Goal: Complete application form: Complete application form

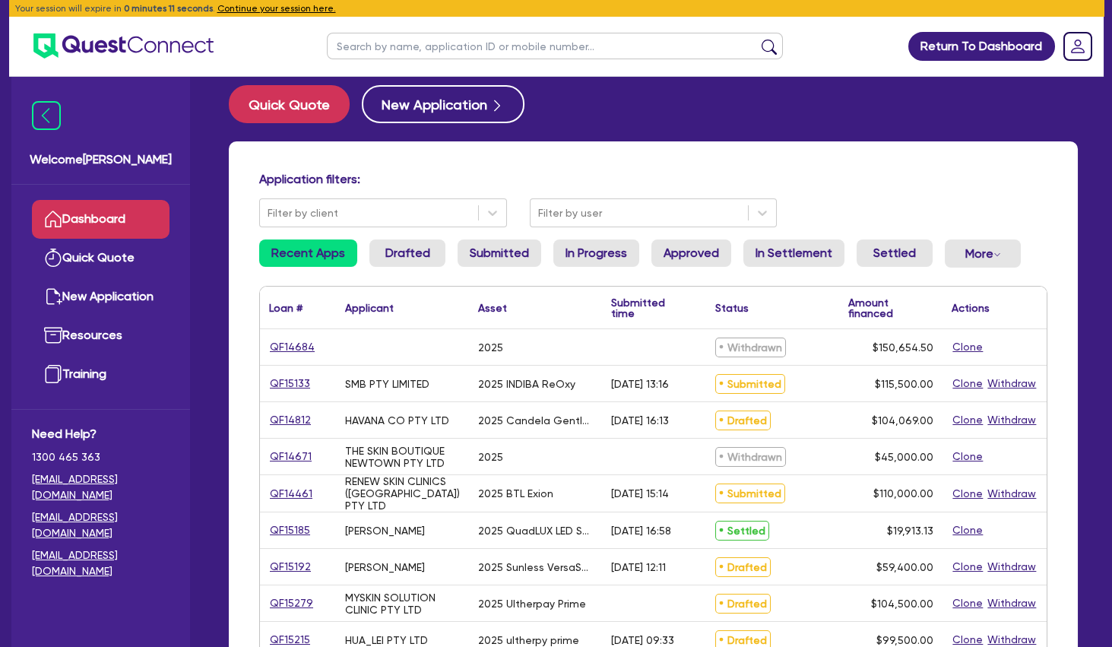
click at [110, 215] on link "Dashboard" at bounding box center [101, 219] width 138 height 39
click at [127, 267] on link "Quick Quote" at bounding box center [101, 258] width 138 height 39
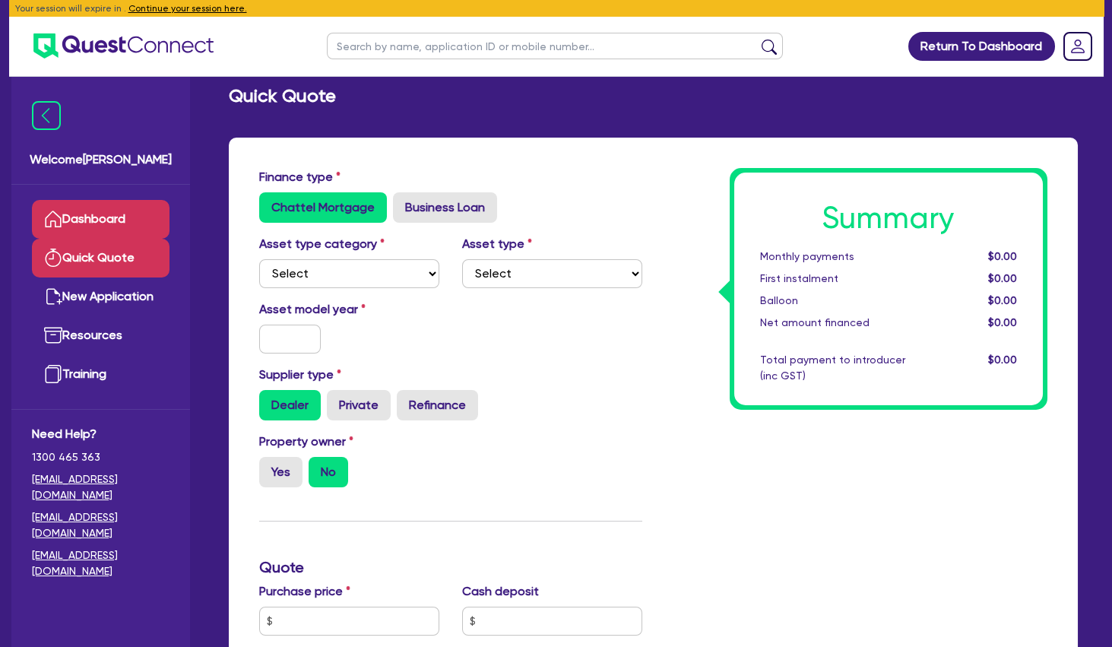
click at [112, 214] on link "Dashboard" at bounding box center [101, 219] width 138 height 39
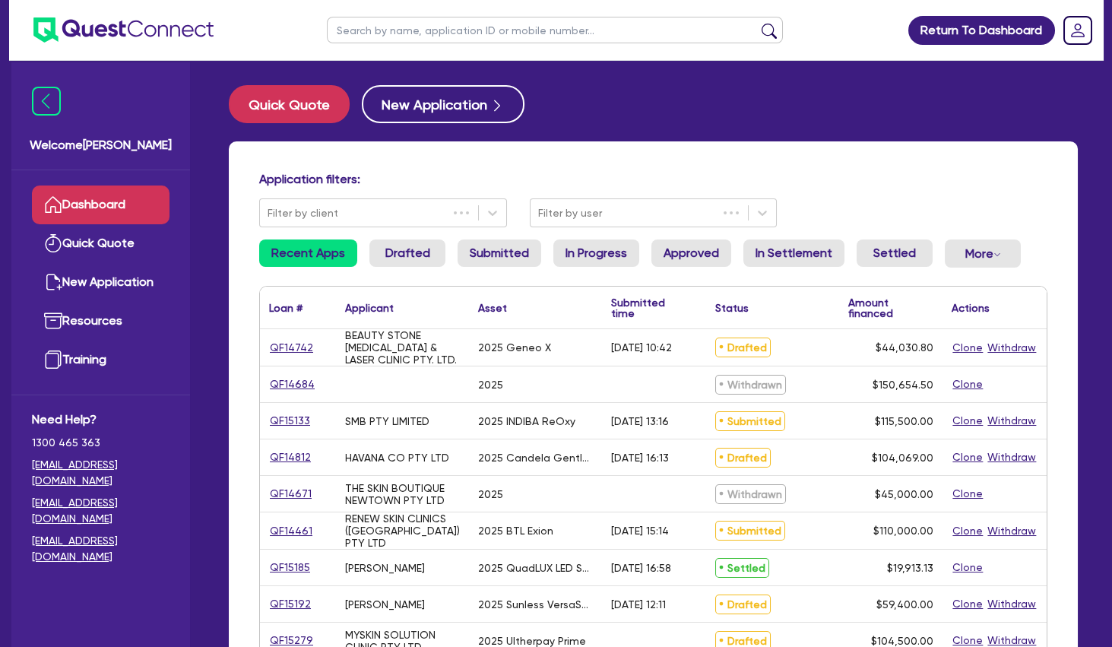
click at [370, 34] on input "text" at bounding box center [555, 30] width 456 height 27
type input "gen"
click at [757, 23] on button "submit" at bounding box center [769, 33] width 24 height 21
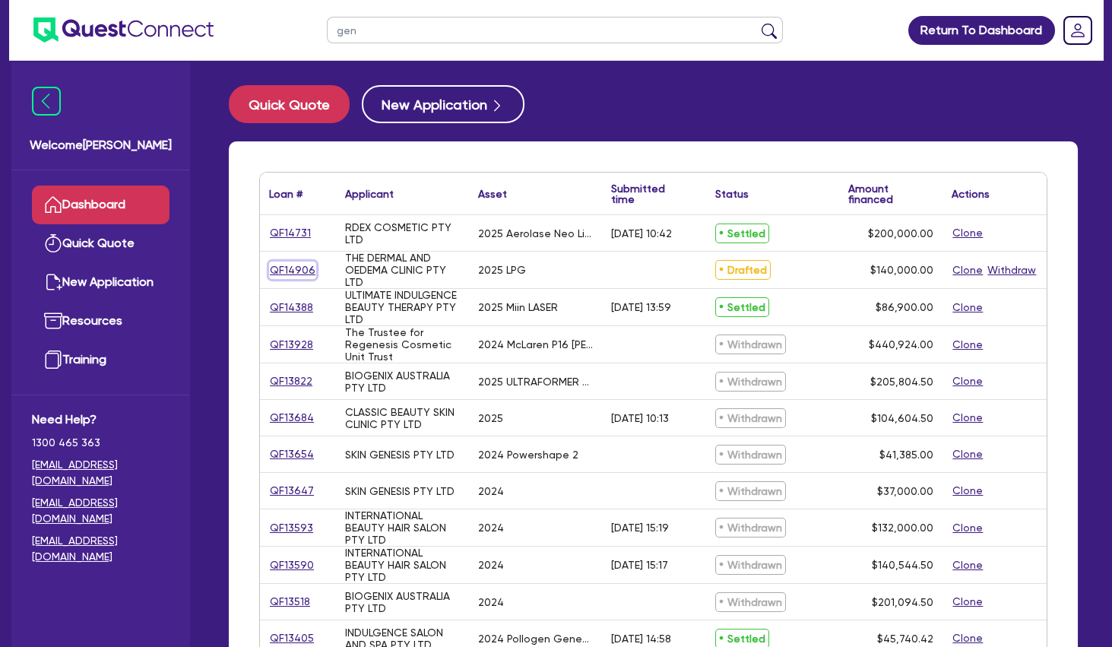
click at [296, 269] on link "QF14906" at bounding box center [292, 269] width 47 height 17
select select "TERTIARY_ASSETS"
select select "BEAUTY_EQUIPMENT"
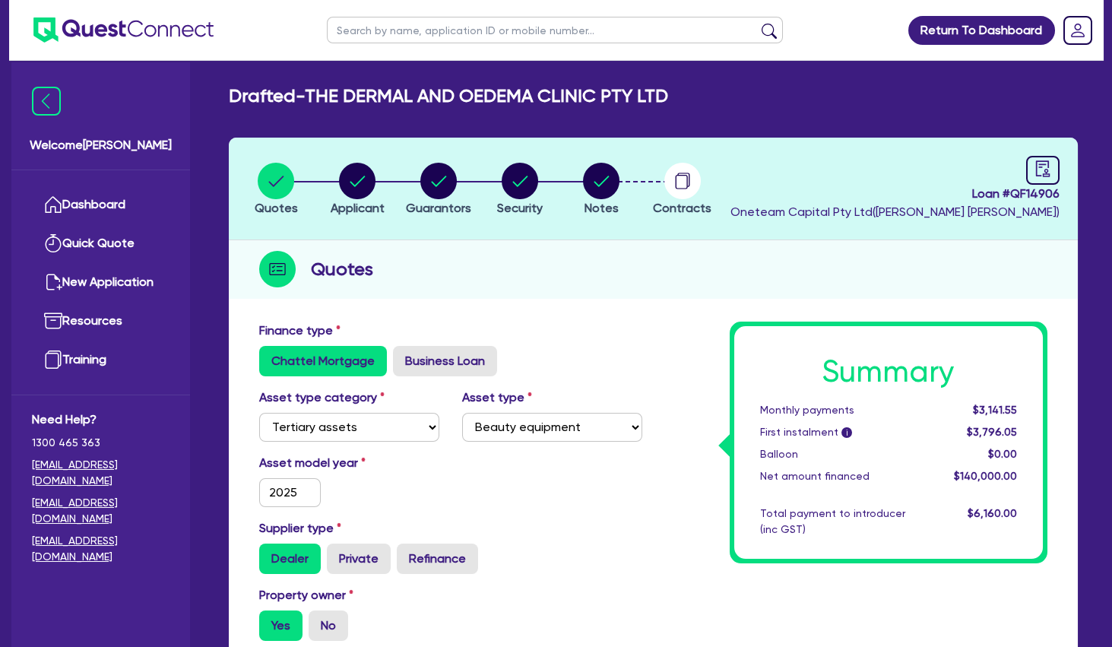
click at [480, 255] on div "Quotes" at bounding box center [653, 269] width 849 height 59
click at [445, 185] on circle "button" at bounding box center [438, 181] width 36 height 36
select select "MR"
select select "QLD"
select select "SINGLE"
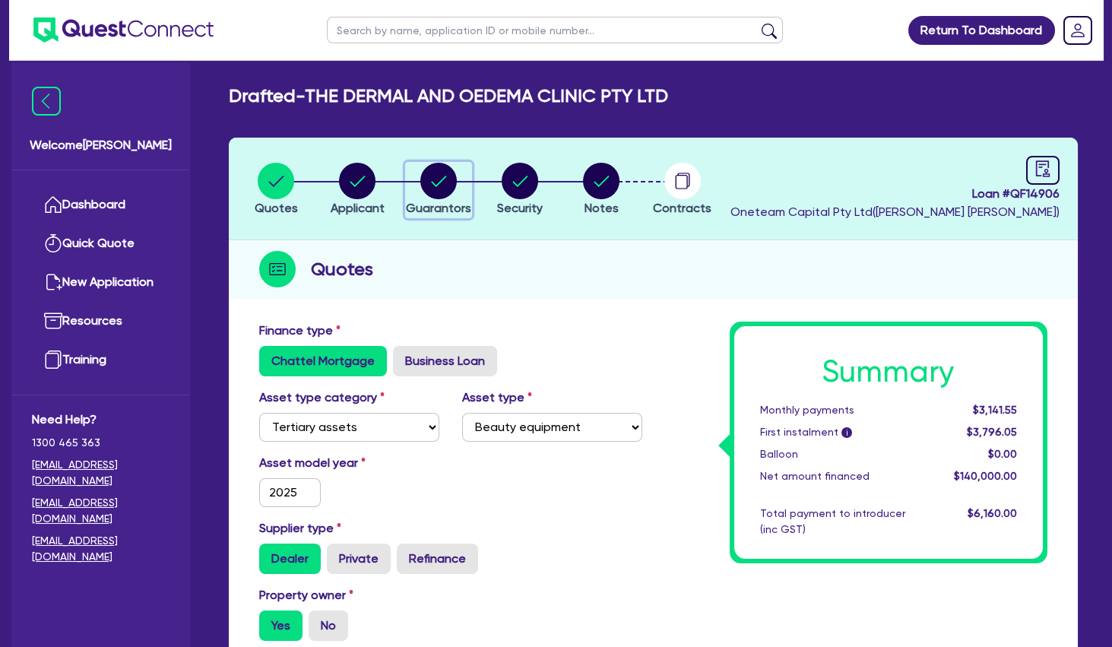
select select "VEHICLE"
select select "CASH"
select select "EQUIPMENT"
select select "HOUSEHOLD_PERSONAL"
select select "OTHER"
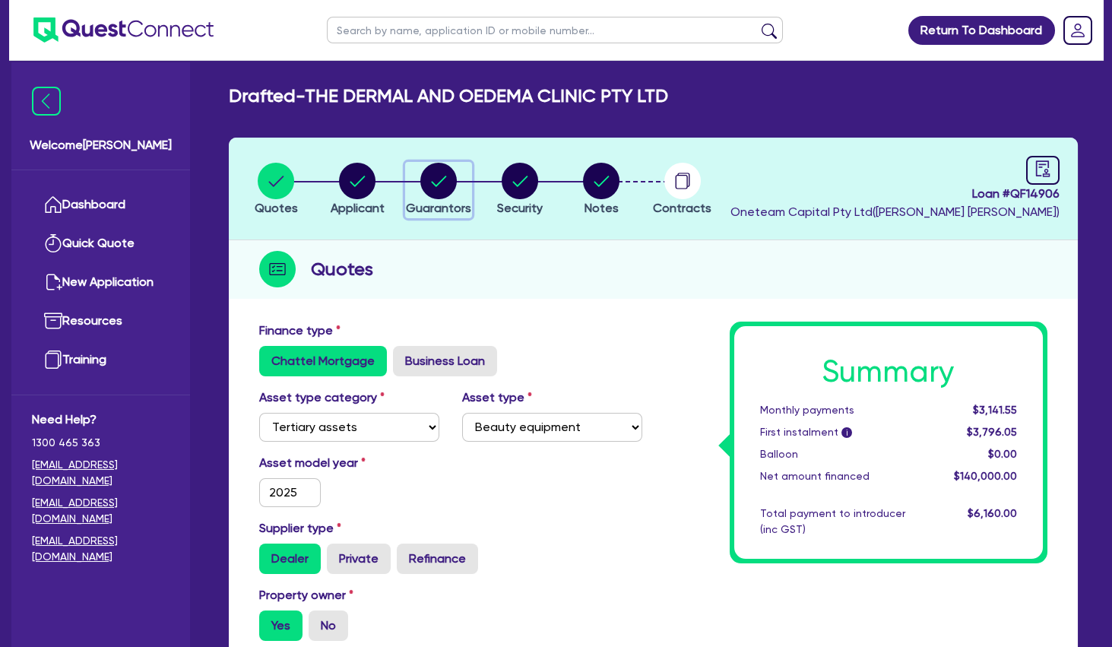
select select "VEHICLE_LOAN"
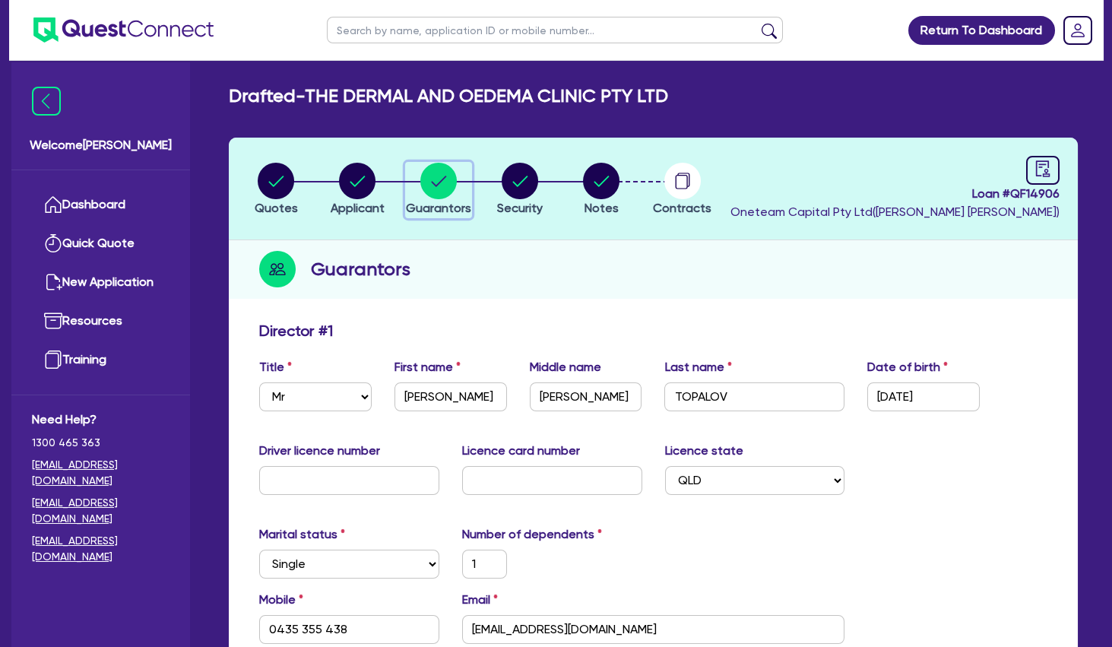
scroll to position [246, 0]
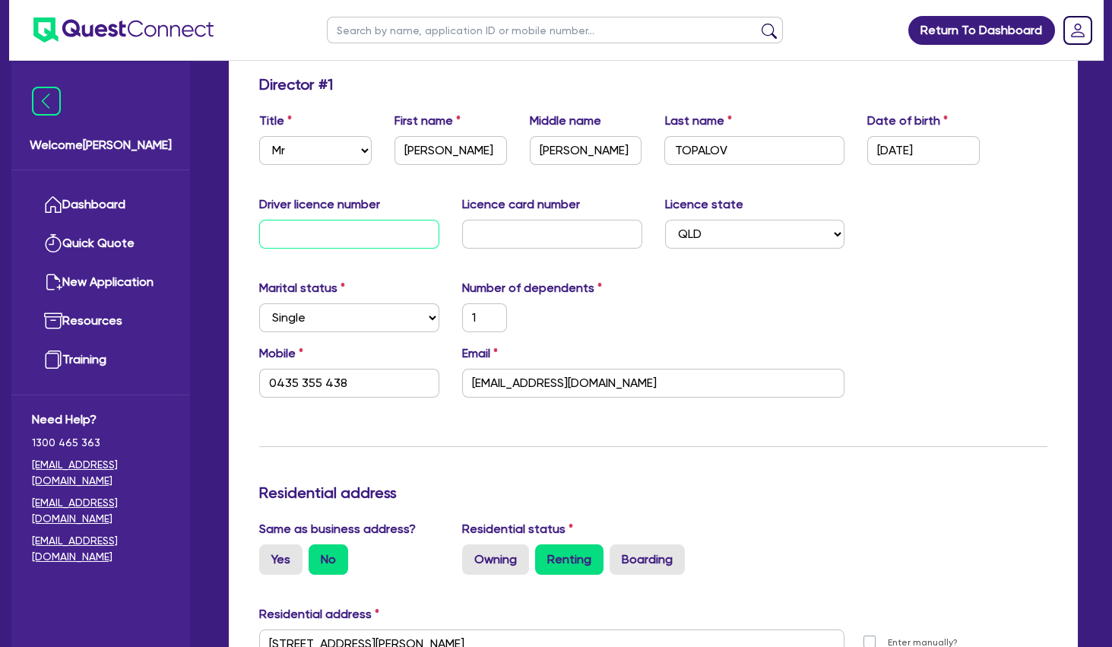
click at [369, 238] on input "text" at bounding box center [349, 234] width 180 height 29
type input "1"
type input "0435 355 438"
type input "32,000"
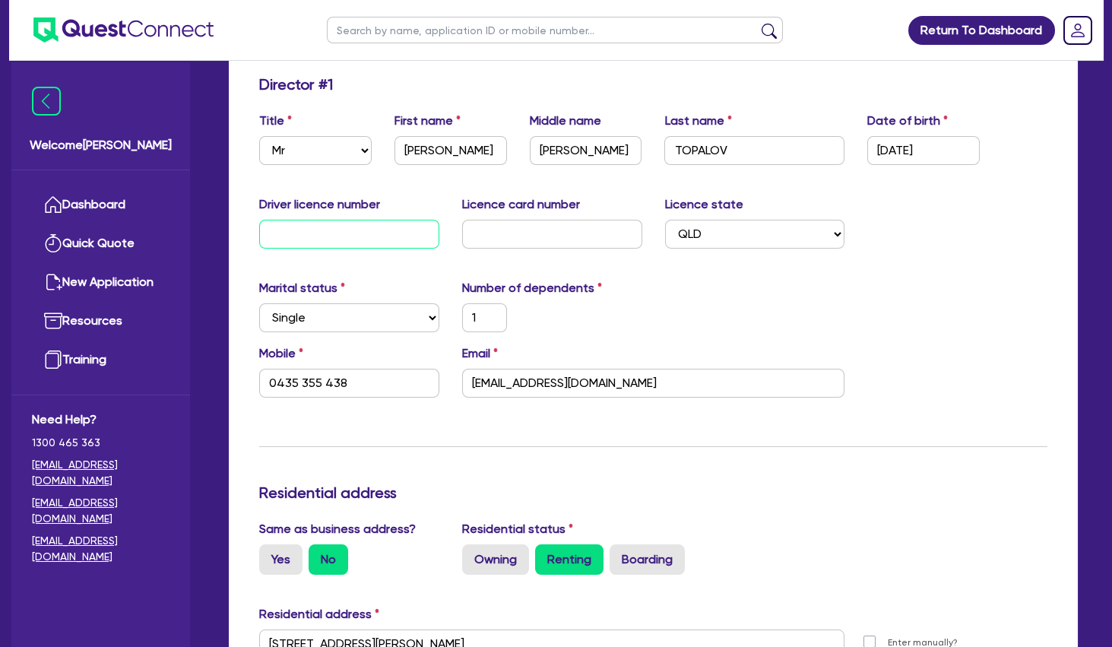
type input "10,000"
type input "15,000"
type input "8,000"
type input "24,000"
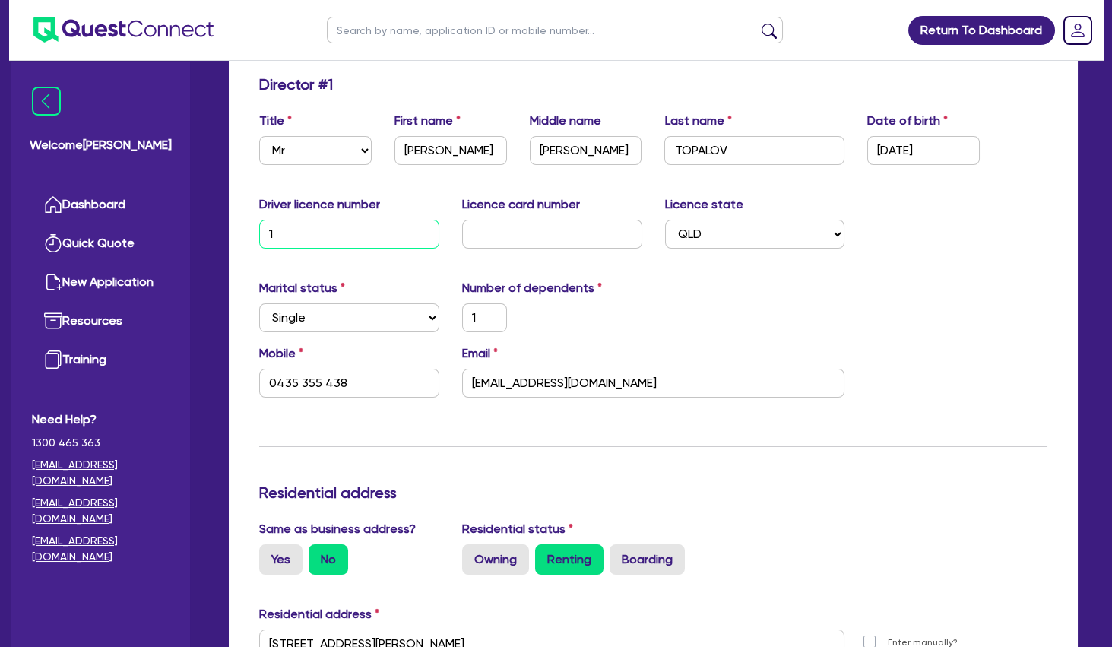
type input "10"
type input "1"
type input "0435 355 438"
type input "32,000"
type input "10,000"
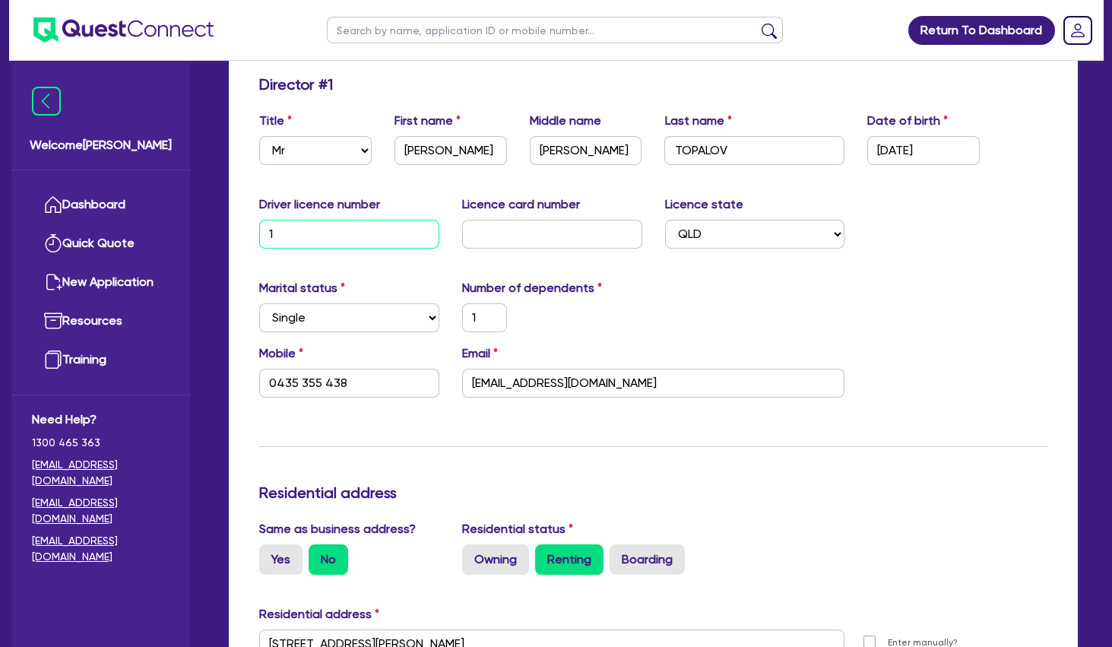
type input "15,000"
type input "8,000"
type input "24,000"
type input "102"
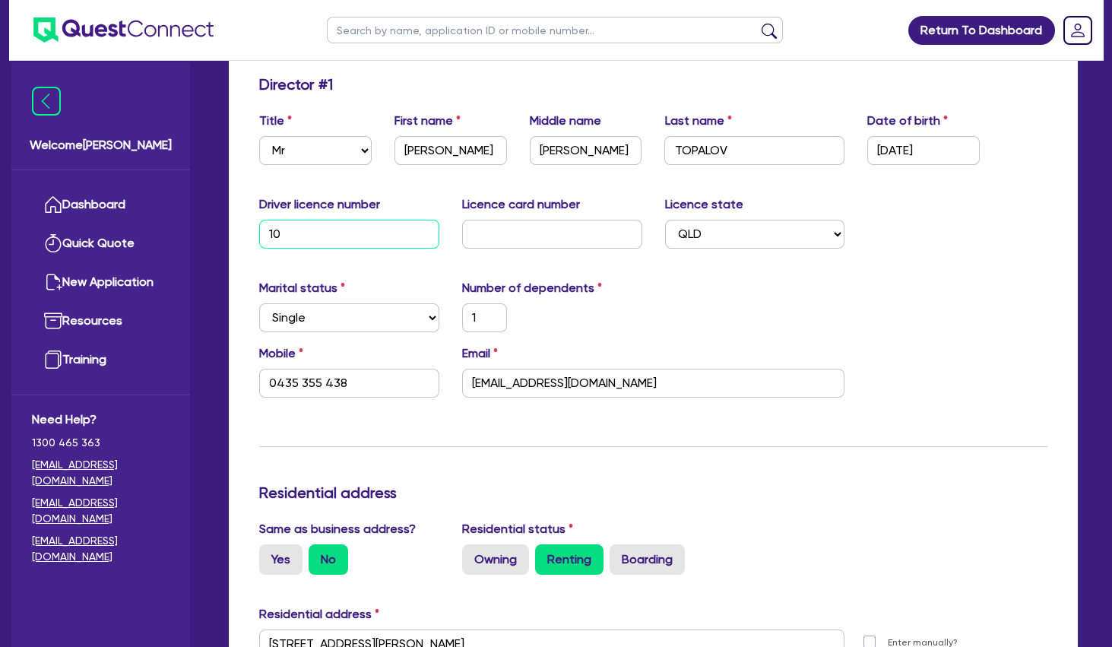
type input "1"
type input "0435 355 438"
type input "32,000"
type input "10,000"
type input "15,000"
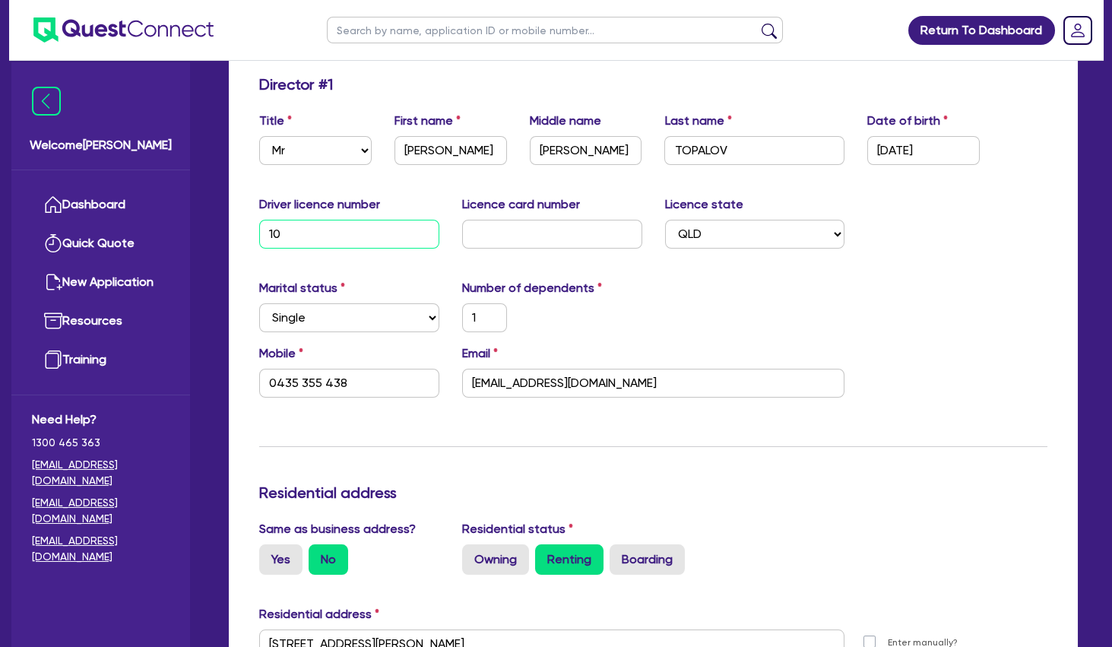
type input "15,000"
type input "8,000"
type input "24,000"
type input "1028"
type input "1"
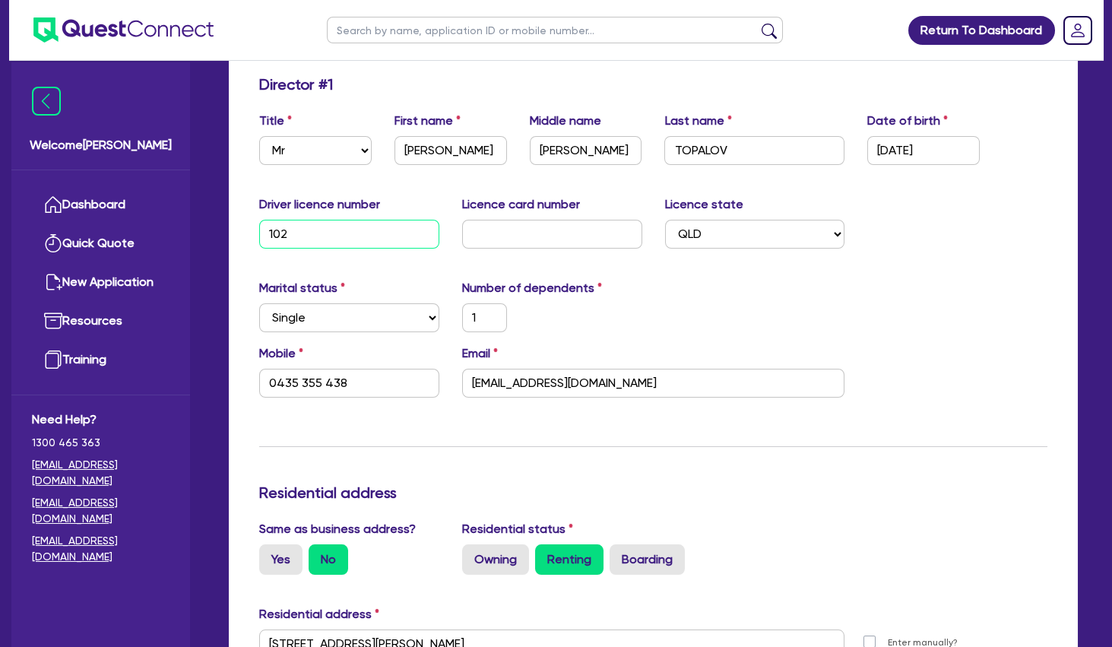
type input "0435 355 438"
type input "32,000"
type input "10,000"
type input "15,000"
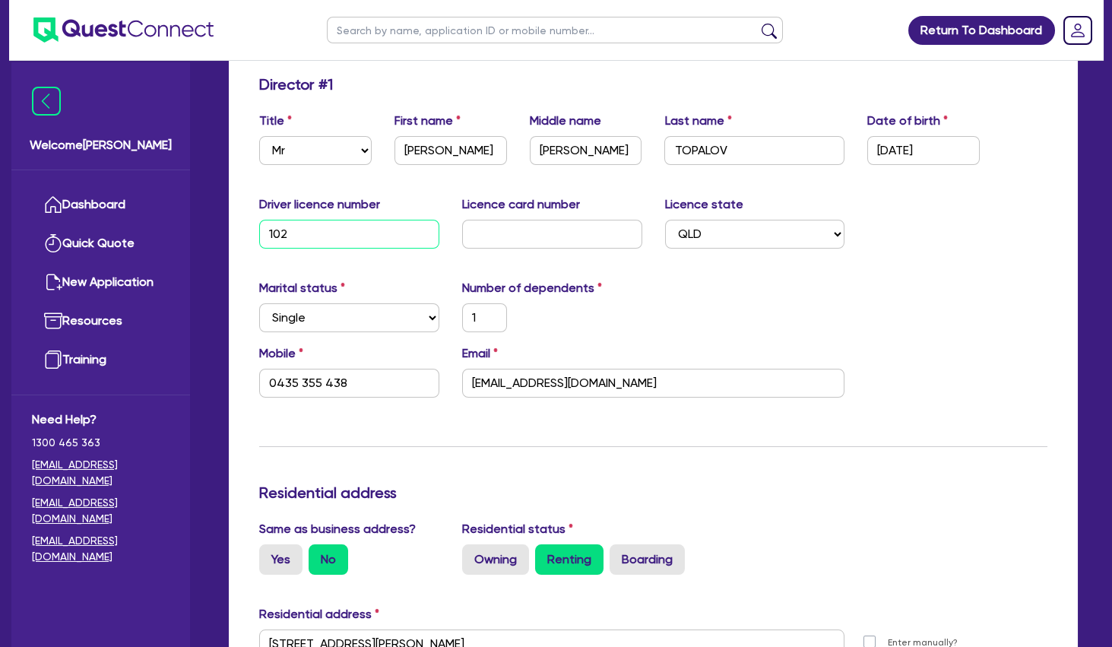
type input "8,000"
type input "24,000"
type input "10282"
type input "1"
type input "0435 355 438"
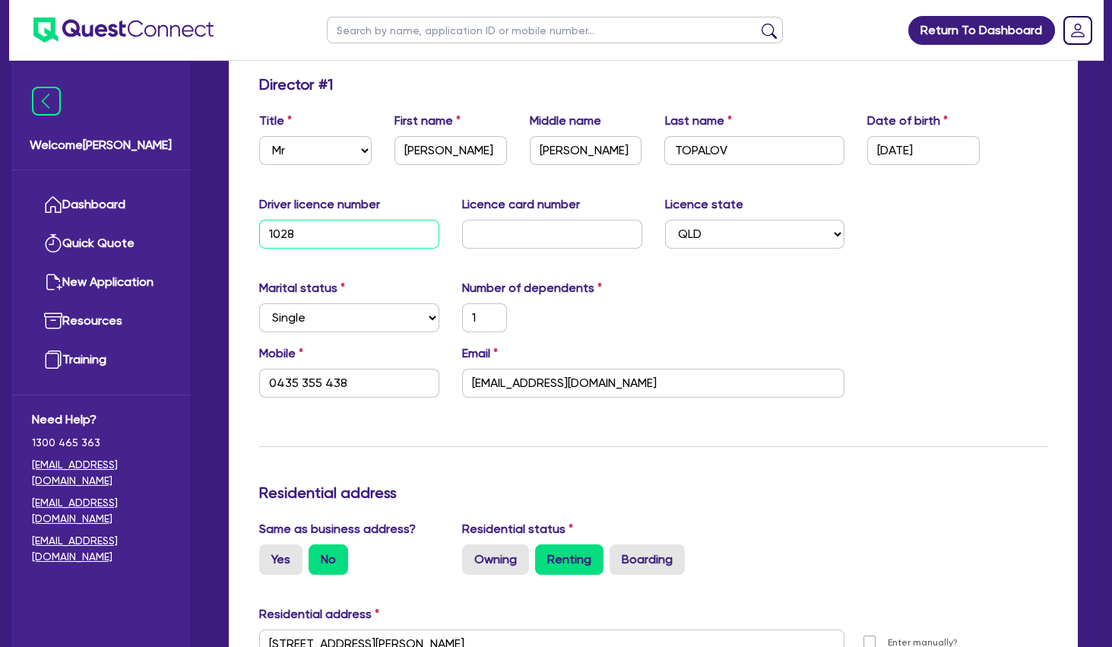
type input "32,000"
type input "10,000"
type input "15,000"
type input "8,000"
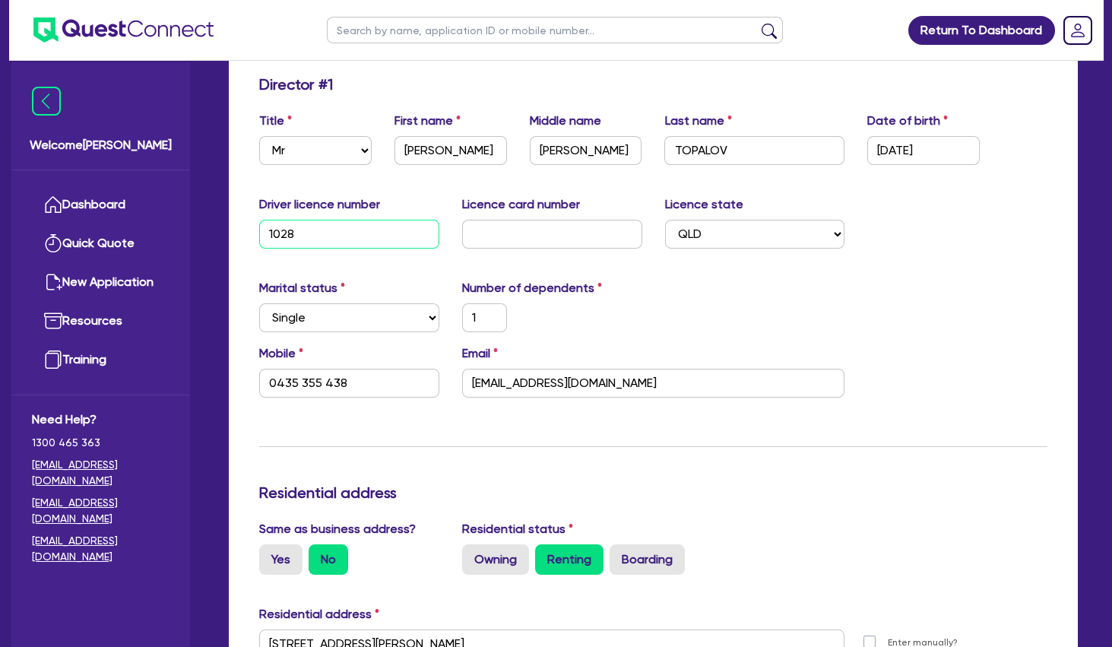
type input "24,000"
type input "102825"
type input "1"
type input "0435 355 438"
type input "32,000"
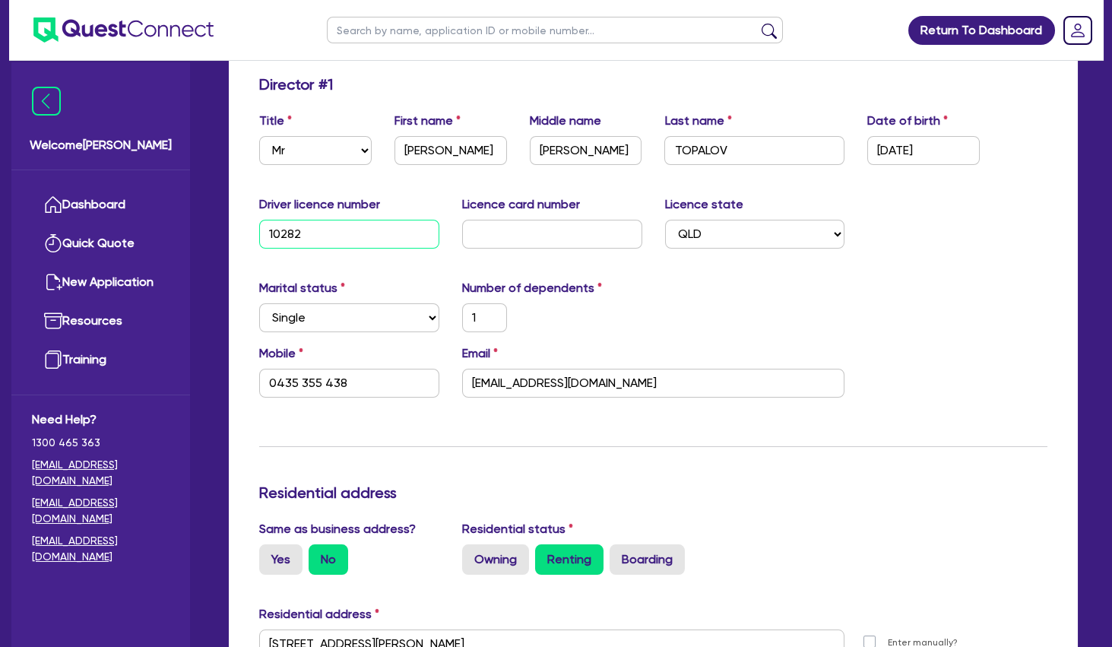
type input "10,000"
type input "15,000"
type input "8,000"
type input "24,000"
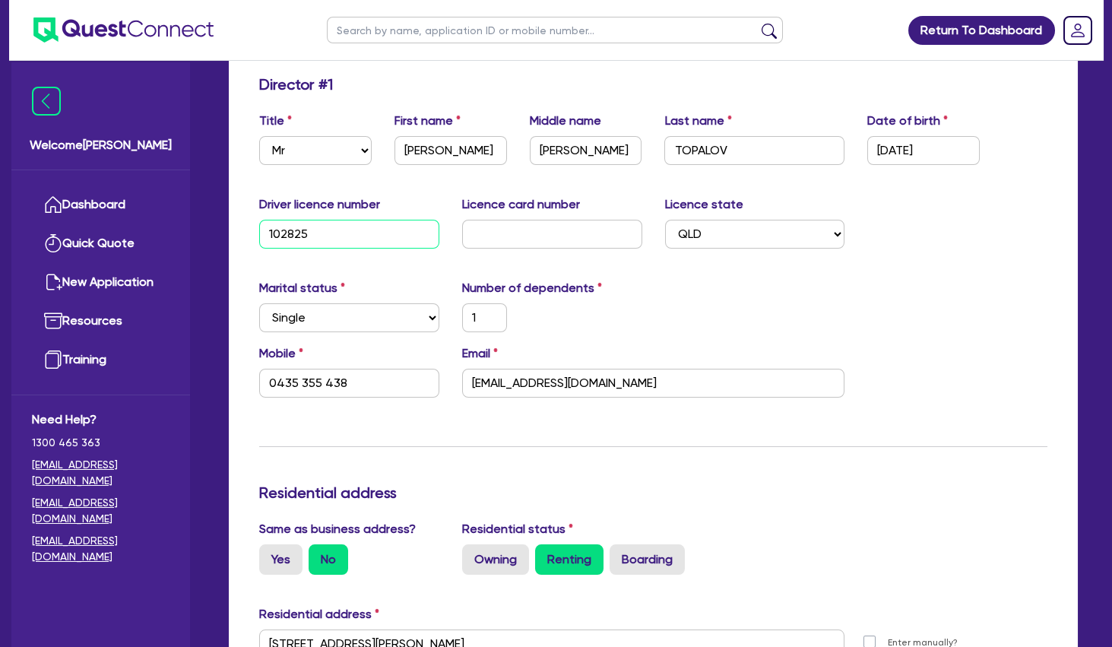
type input "1028252"
type input "1"
type input "0435 355 438"
type input "32,000"
type input "10,000"
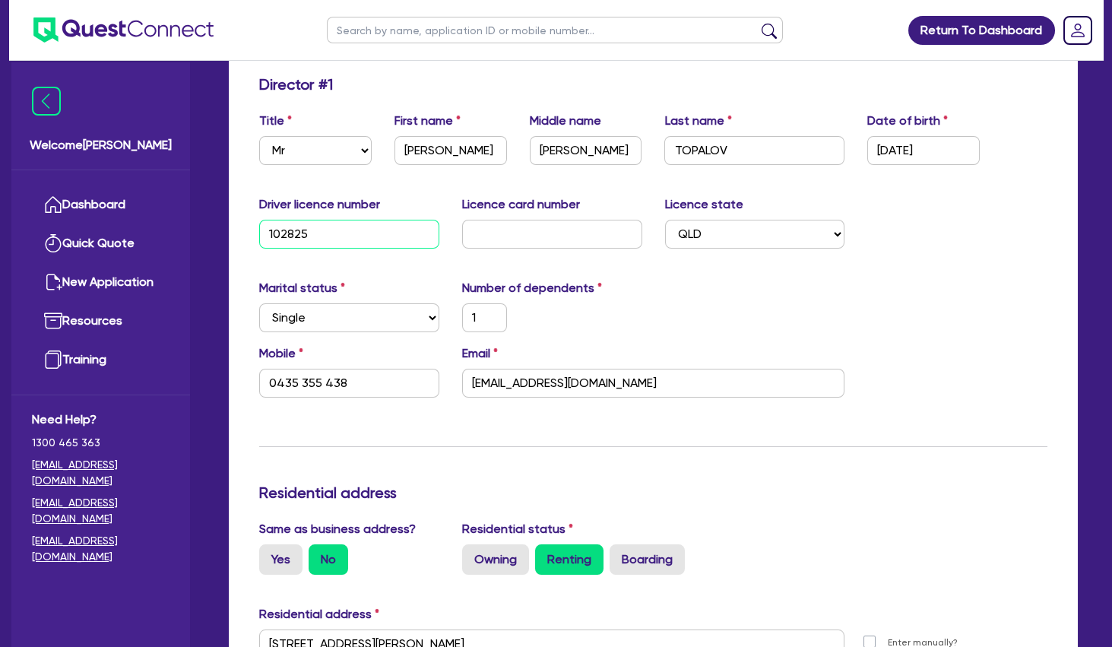
type input "15,000"
type input "8,000"
type input "24,000"
type input "10282526"
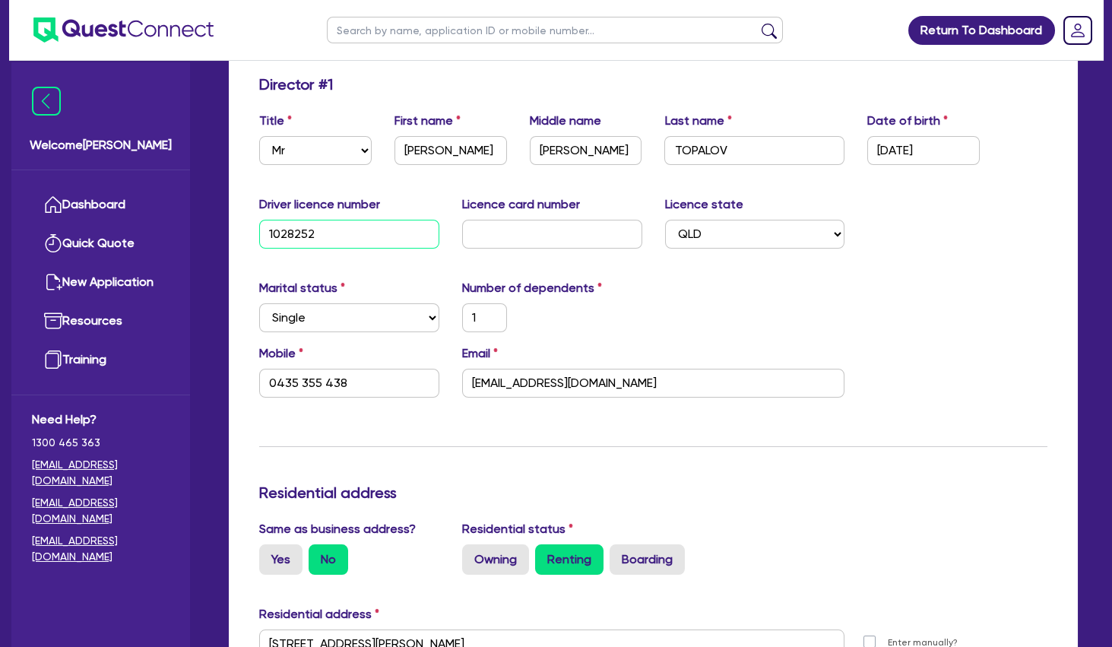
type input "1"
type input "0435 355 438"
type input "32,000"
type input "10,000"
type input "15,000"
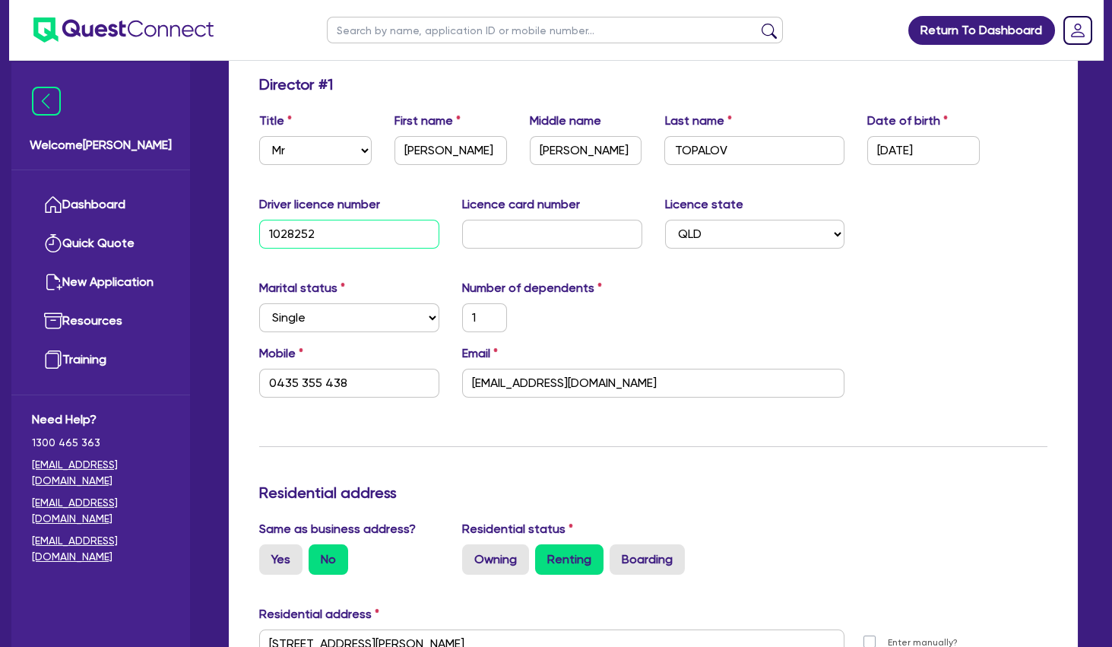
type input "15,000"
type input "8,000"
type input "24,000"
type input "102825265"
type input "1"
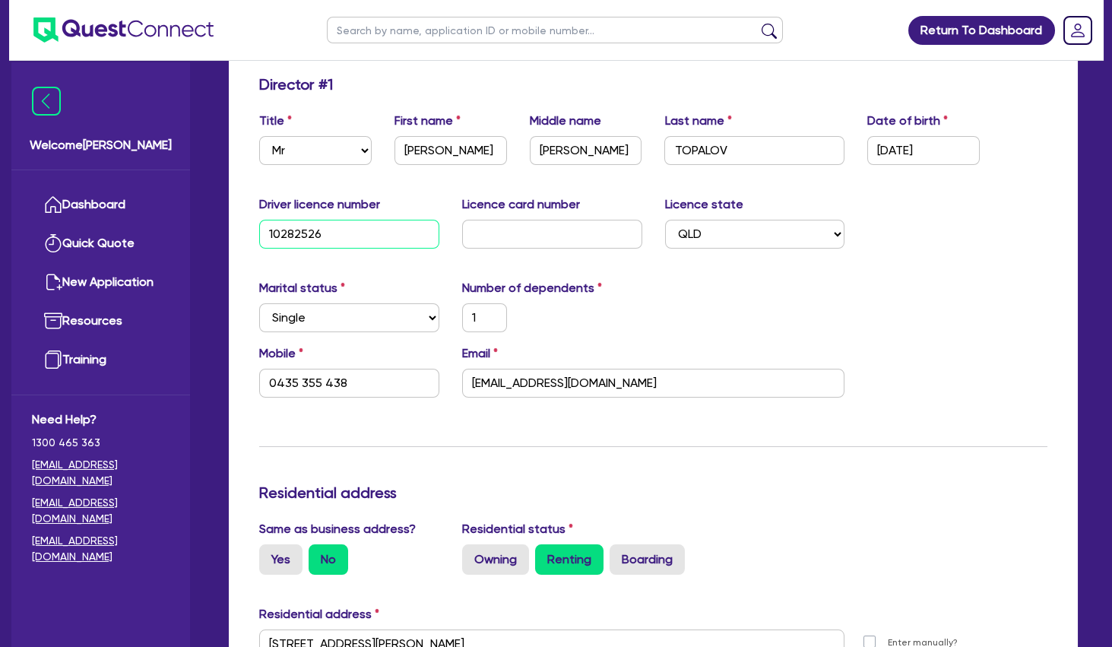
type input "0435 355 438"
type input "32,000"
type input "10,000"
type input "15,000"
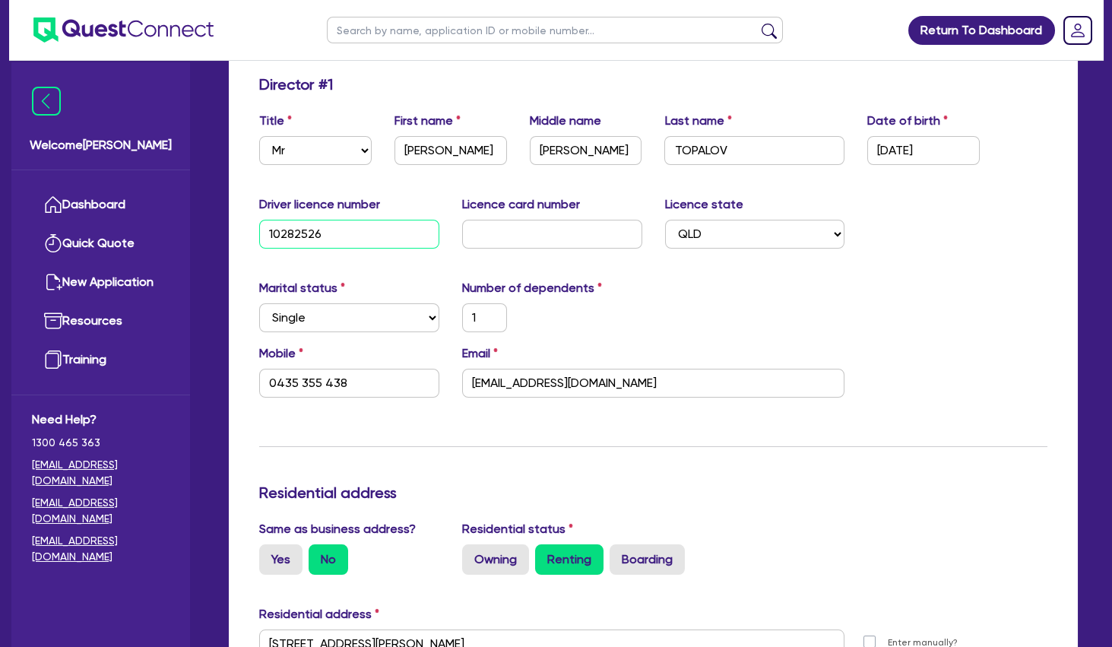
type input "8,000"
type input "24,000"
type input "102825265"
click at [517, 230] on input "text" at bounding box center [552, 234] width 180 height 29
type input "5"
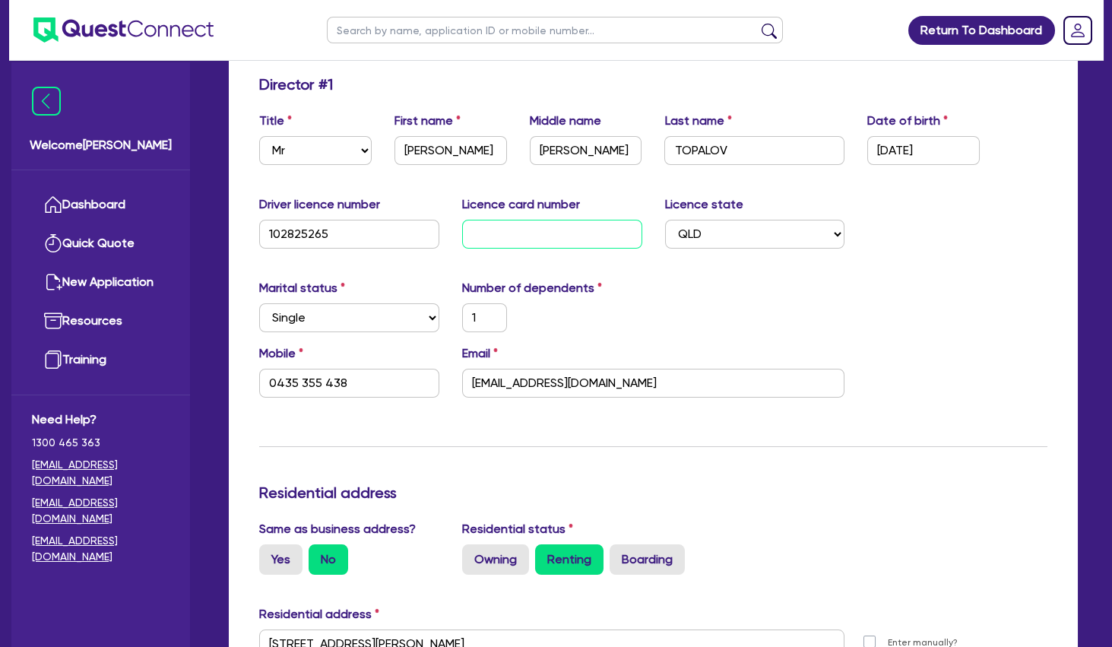
type input "1"
type input "0435 355 438"
type input "32,000"
type input "10,000"
type input "15,000"
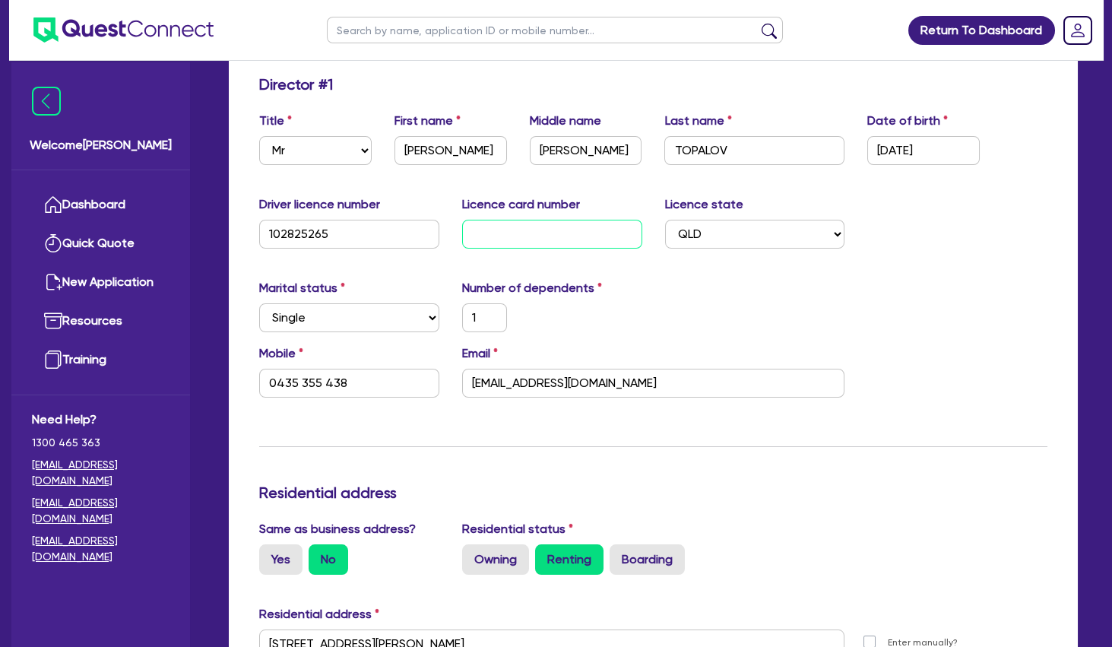
type input "15,000"
type input "8,000"
type input "24,000"
type input "54"
type input "1"
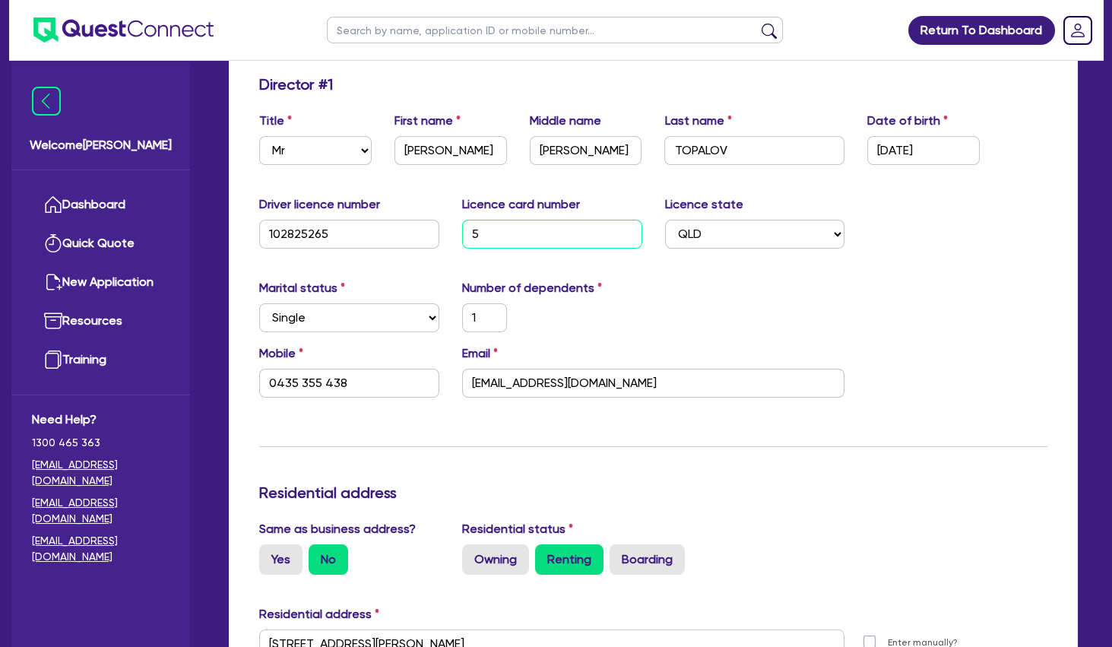
type input "0435 355 438"
type input "32,000"
type input "10,000"
type input "15,000"
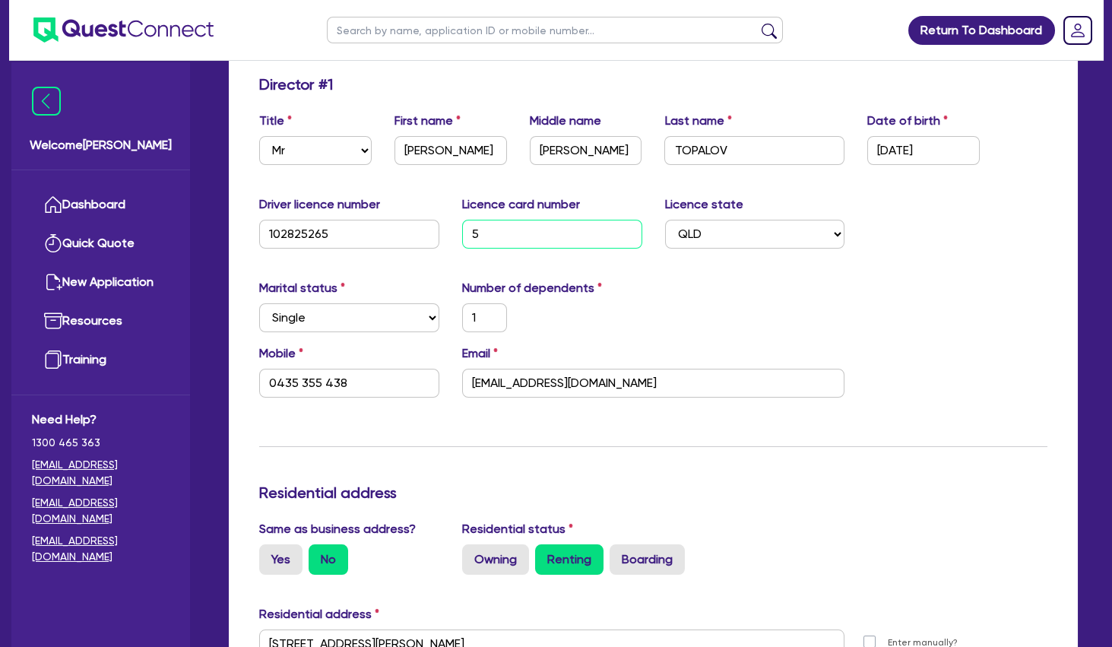
type input "8,000"
type input "24,000"
type input "5"
type input "1"
type input "0435 355 438"
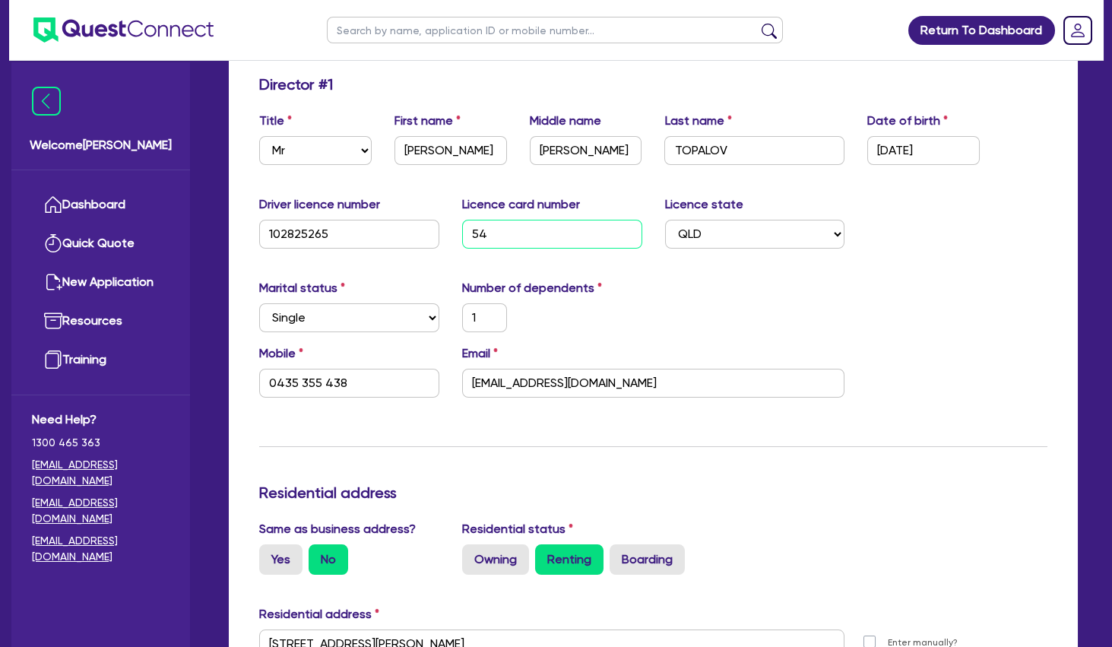
type input "32,000"
type input "10,000"
type input "15,000"
type input "8,000"
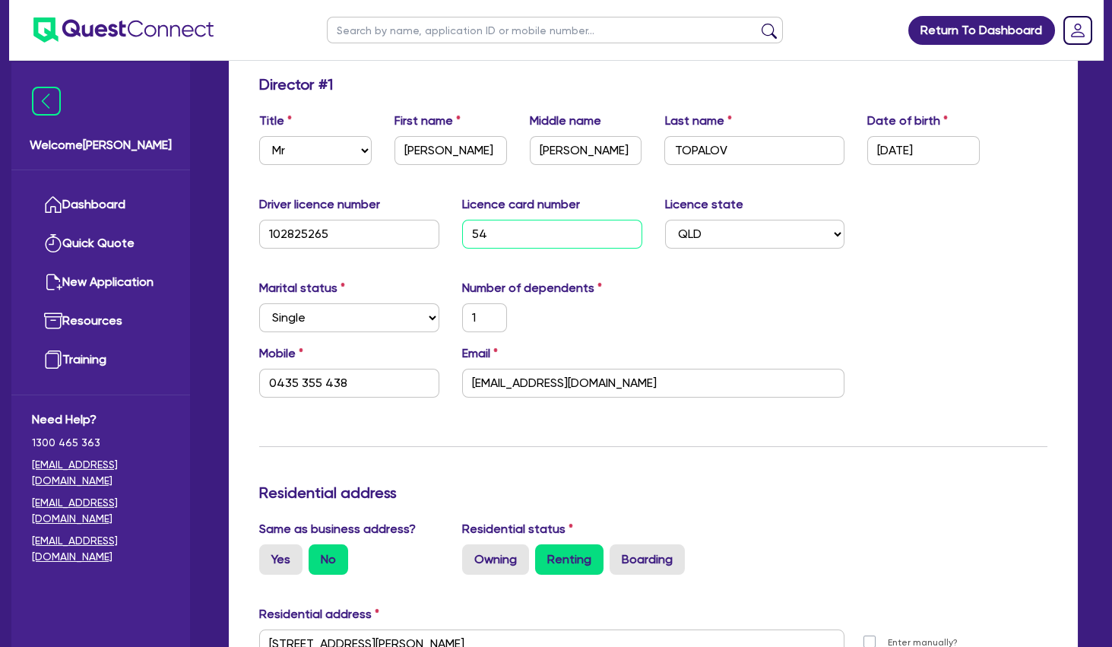
type input "24,000"
type input "5e"
type input "1"
type input "0435 355 438"
type input "32,000"
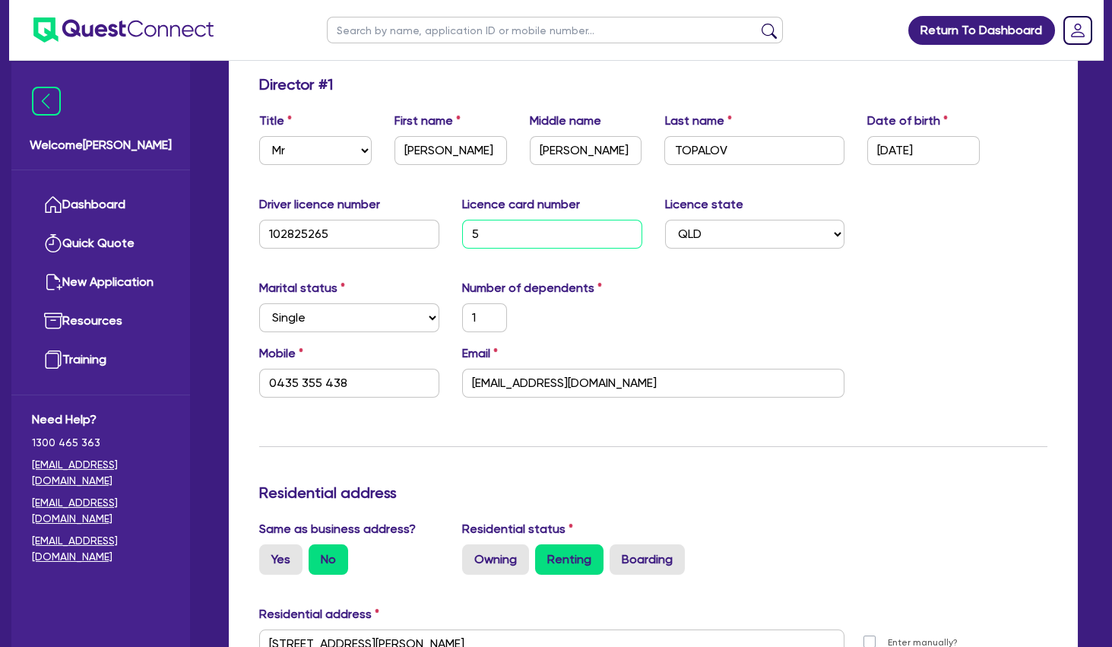
type input "10,000"
type input "15,000"
type input "8,000"
type input "24,000"
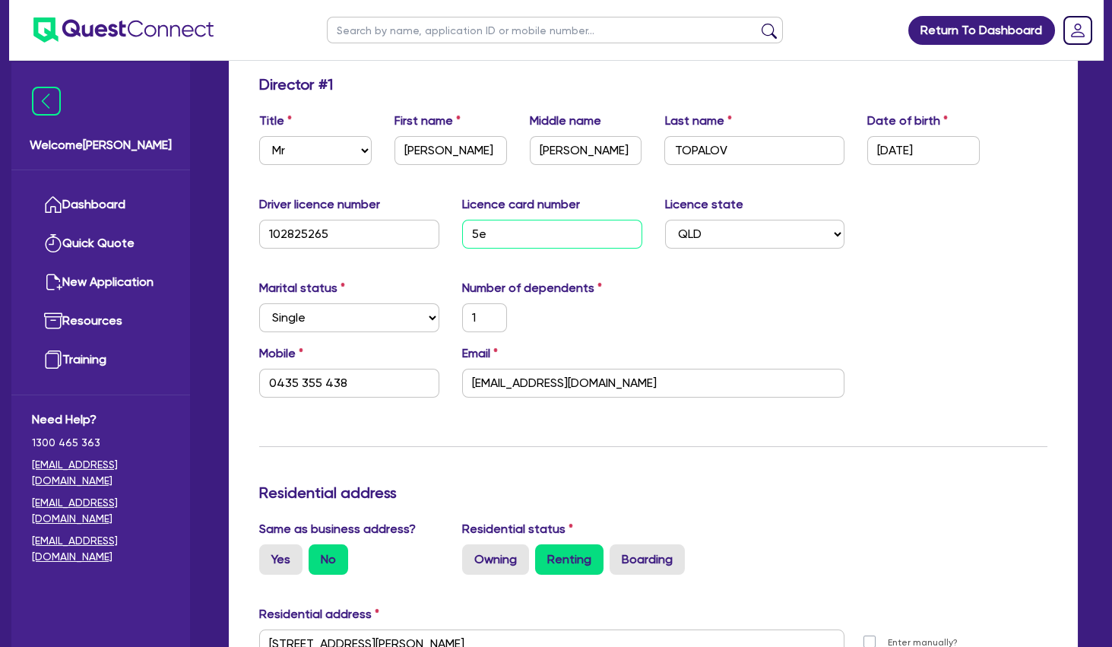
type input "5e4"
type input "1"
type input "0435 355 438"
type input "32,000"
type input "10,000"
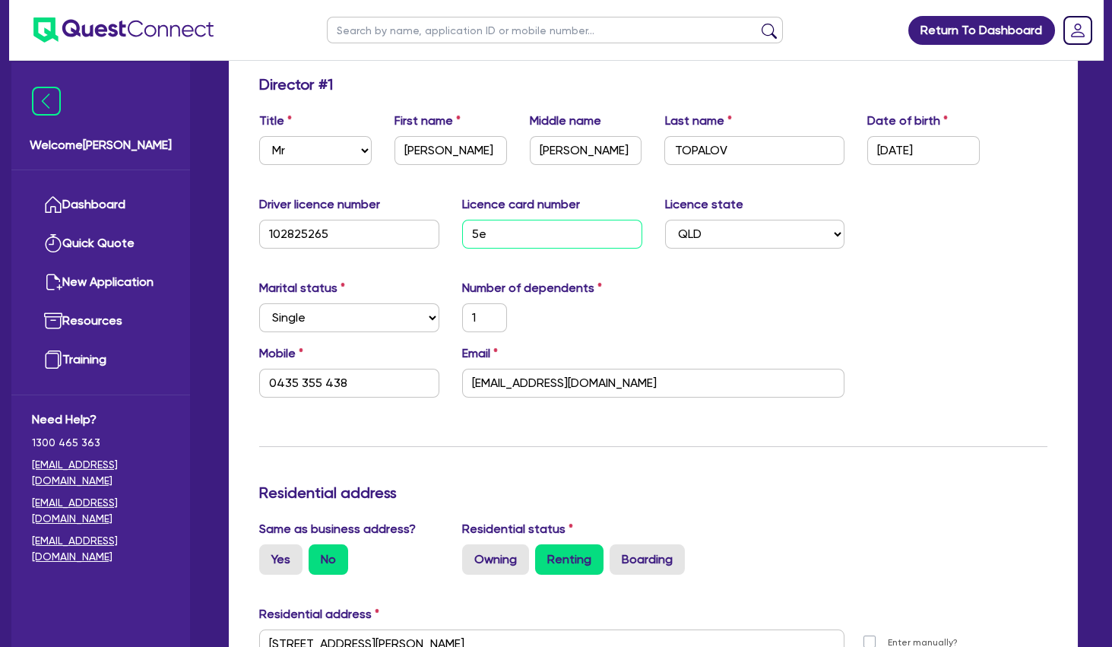
type input "15,000"
type input "8,000"
type input "24,000"
type input "5e47"
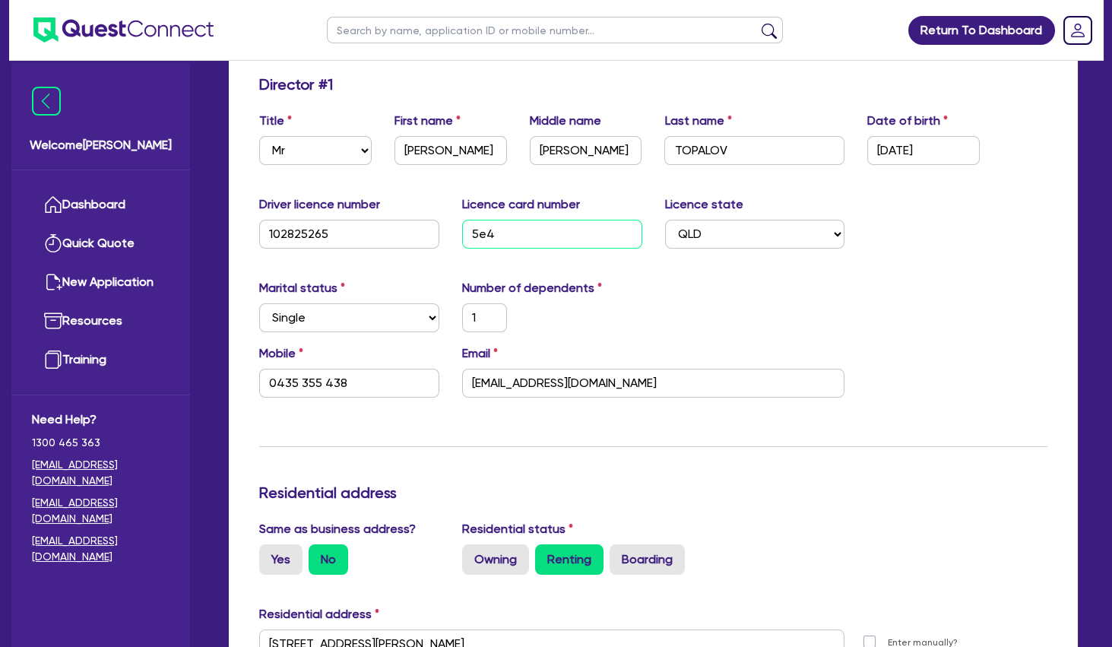
type input "1"
type input "0435 355 438"
type input "32,000"
type input "10,000"
type input "15,000"
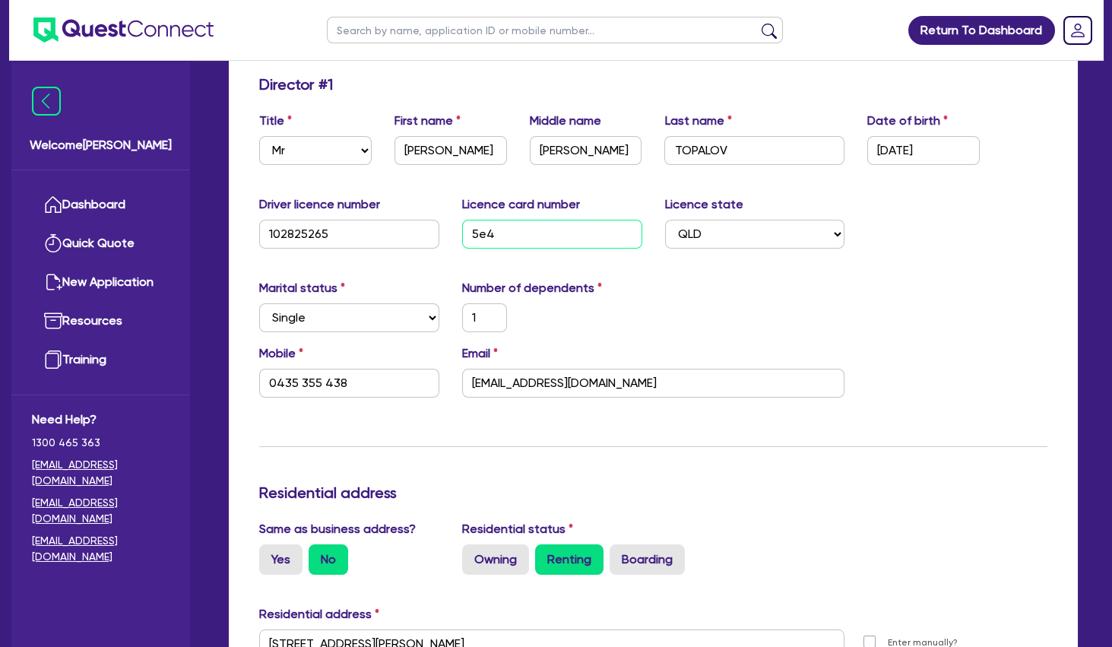
type input "15,000"
type input "8,000"
type input "24,000"
type input "5e471"
type input "1"
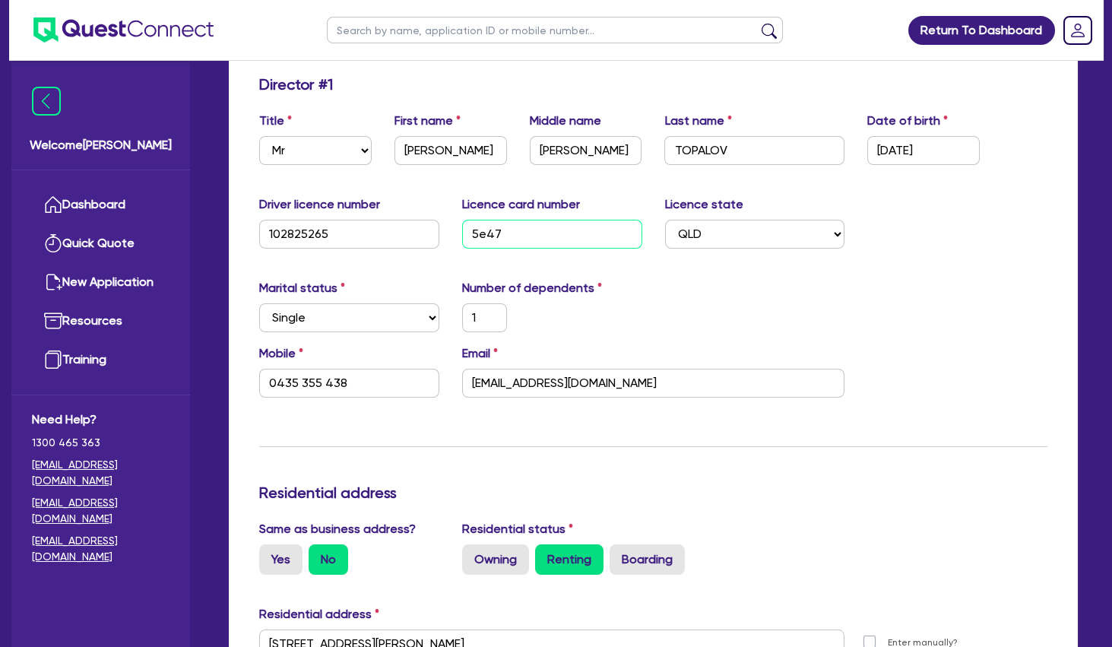
type input "0435 355 438"
type input "32,000"
type input "10,000"
type input "15,000"
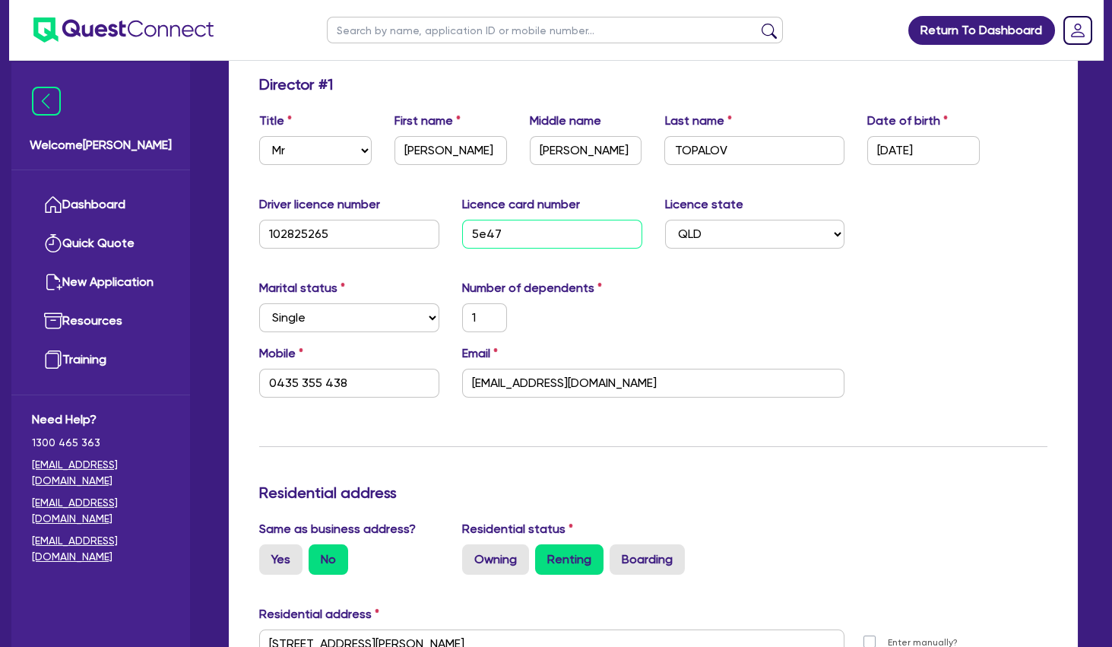
type input "8,000"
type input "24,000"
type input "5e471a"
type input "1"
type input "0435 355 438"
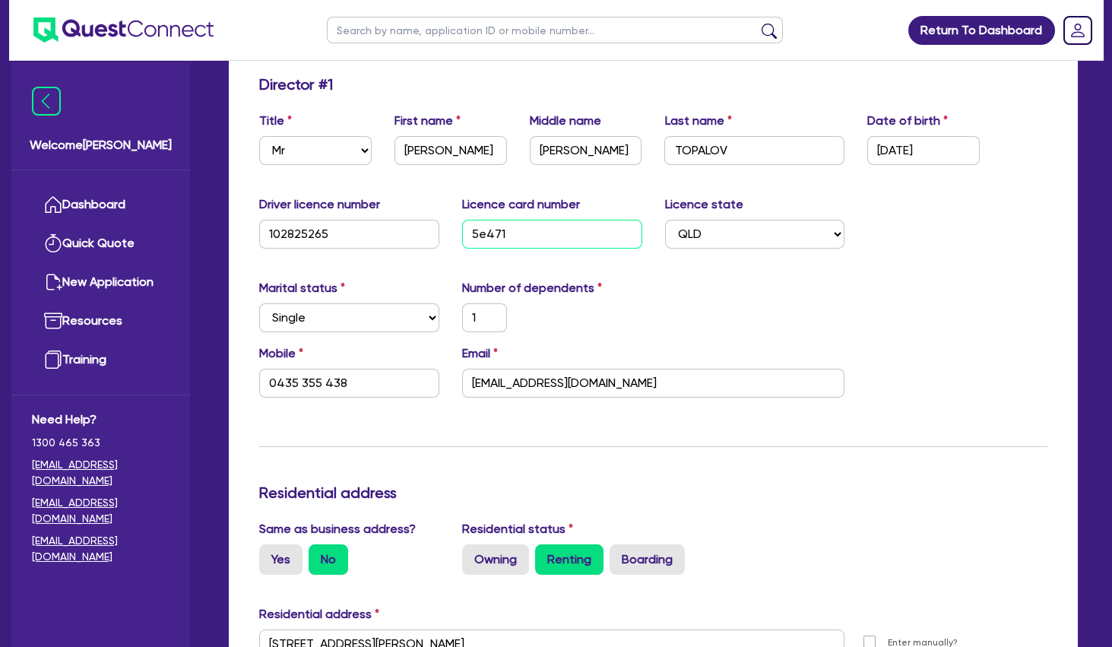
type input "32,000"
type input "10,000"
type input "15,000"
type input "8,000"
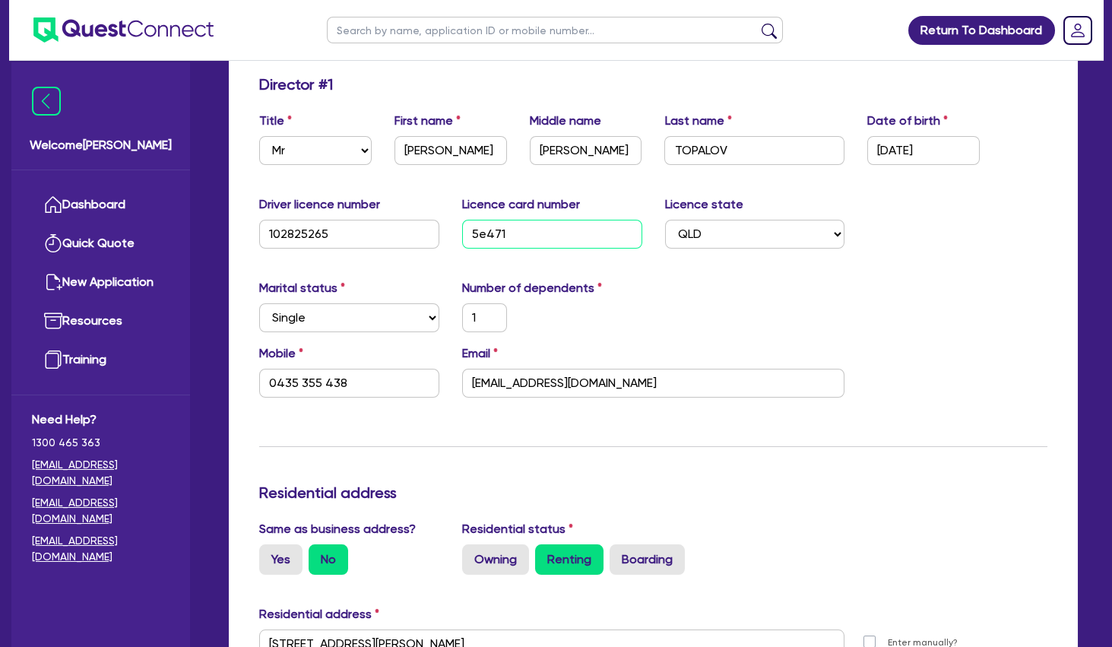
type input "24,000"
type input "5e471a6"
type input "1"
type input "0435 355 438"
type input "32,000"
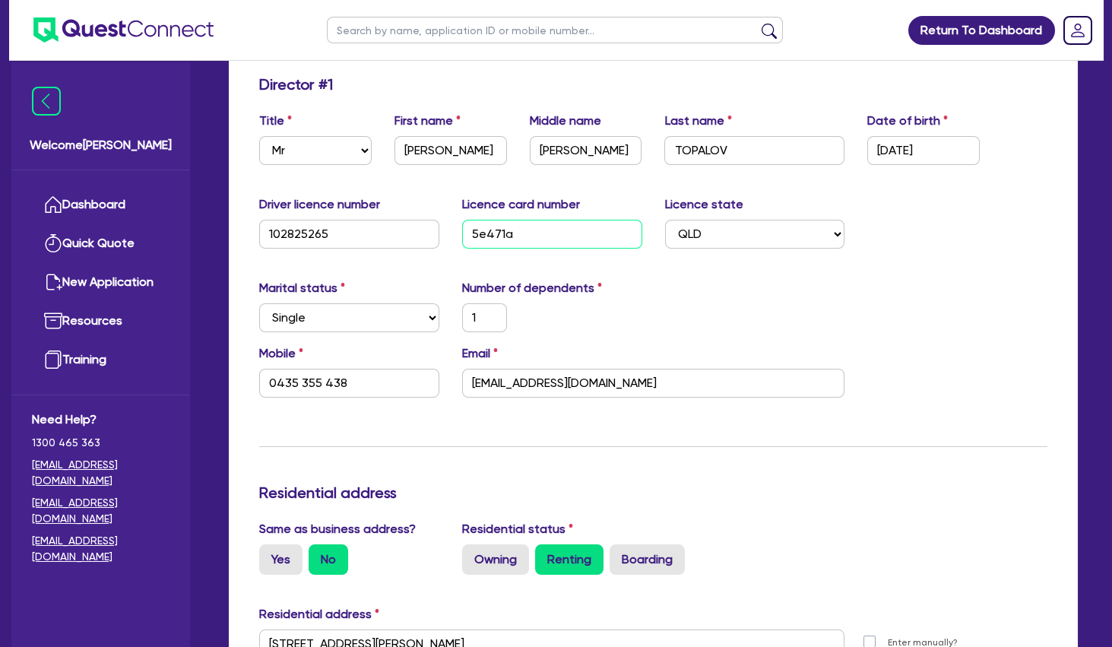
type input "10,000"
type input "15,000"
type input "8,000"
type input "24,000"
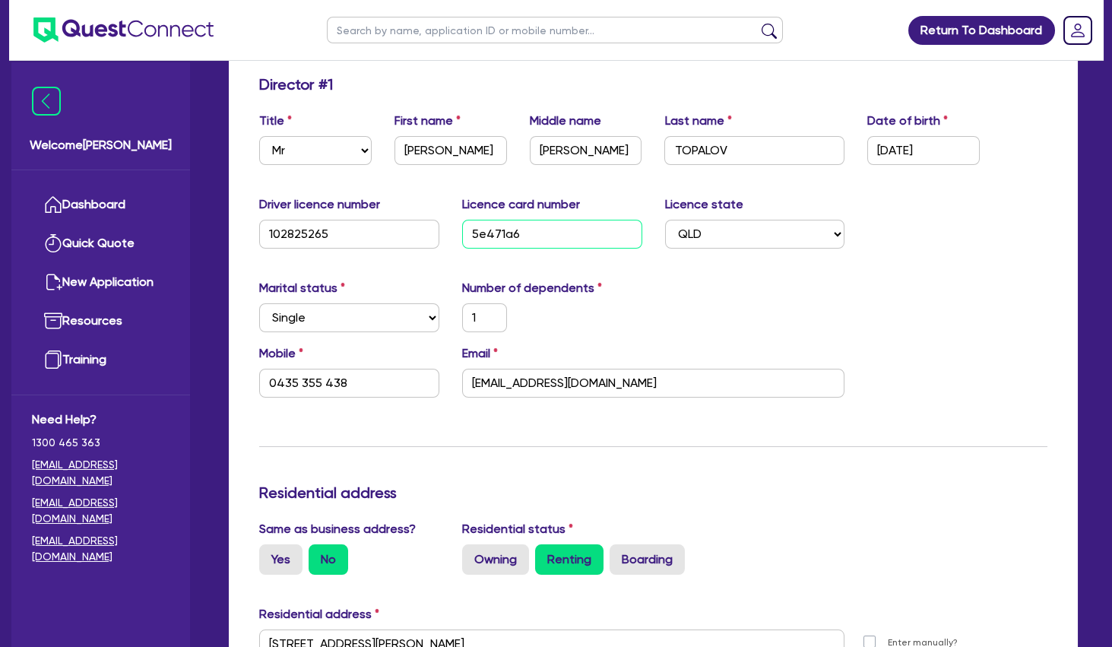
type input "5e471a63"
type input "1"
type input "0435 355 438"
type input "32,000"
type input "10,000"
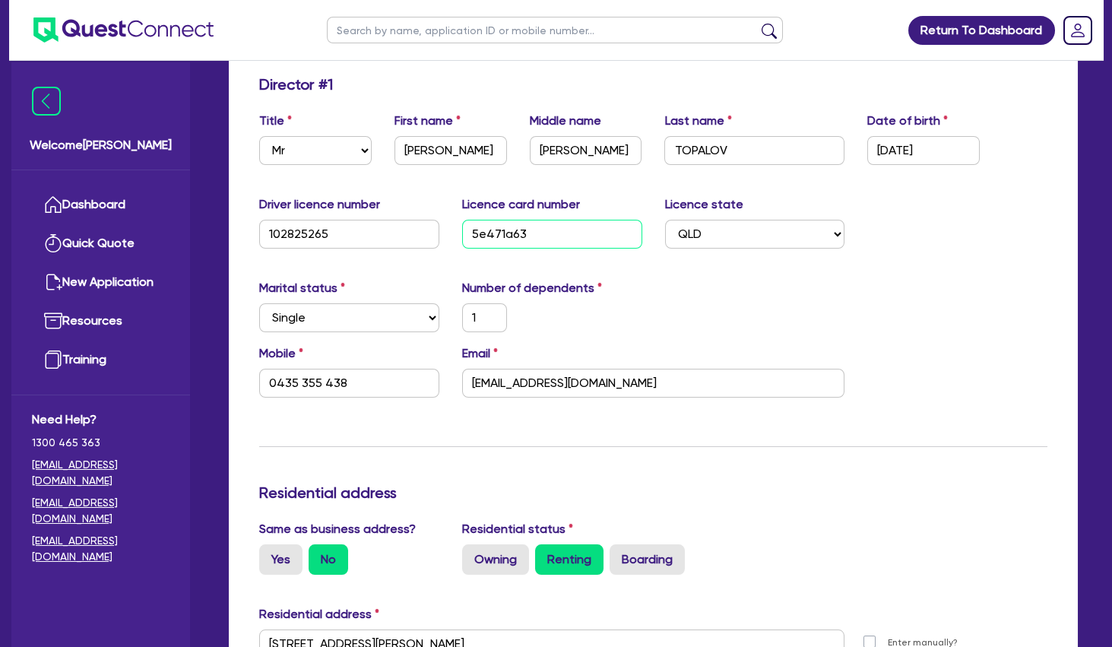
type input "15,000"
type input "8,000"
type input "24,000"
type input "5e471a639"
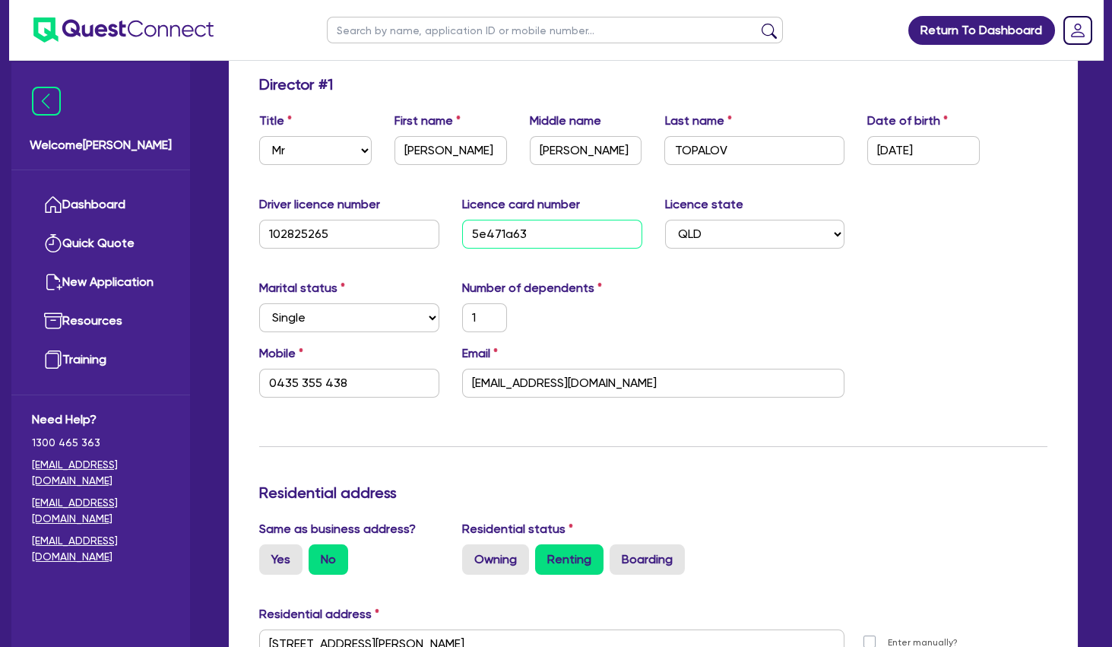
type input "1"
type input "0435 355 438"
type input "32,000"
type input "10,000"
type input "15,000"
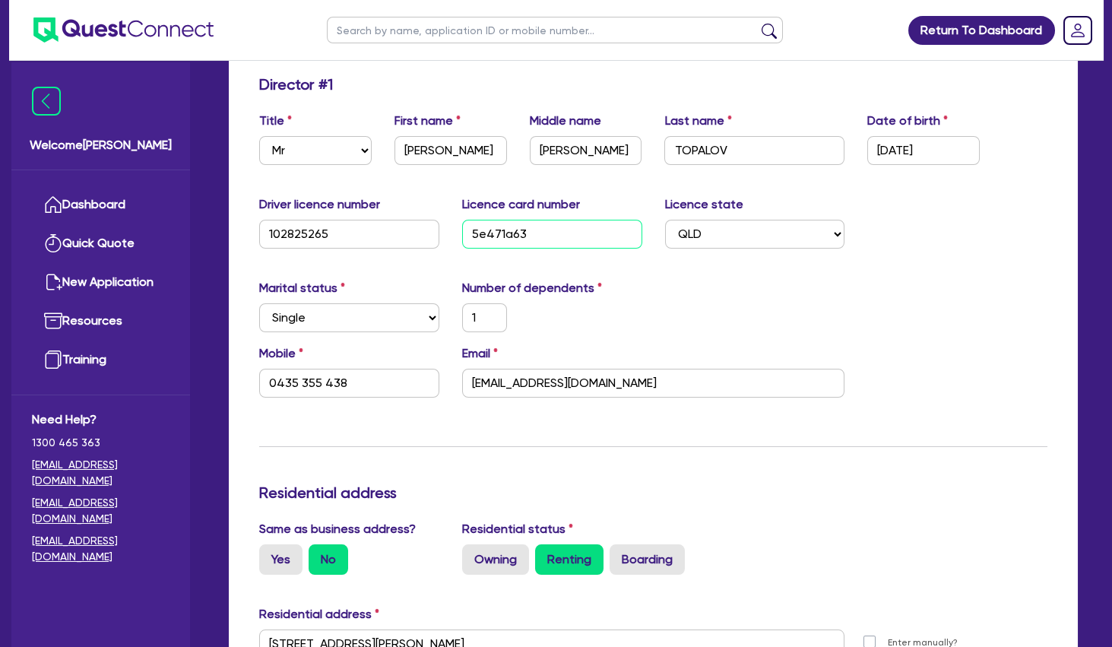
type input "15,000"
type input "8,000"
type input "24,000"
type input "5e471a6395"
type input "1"
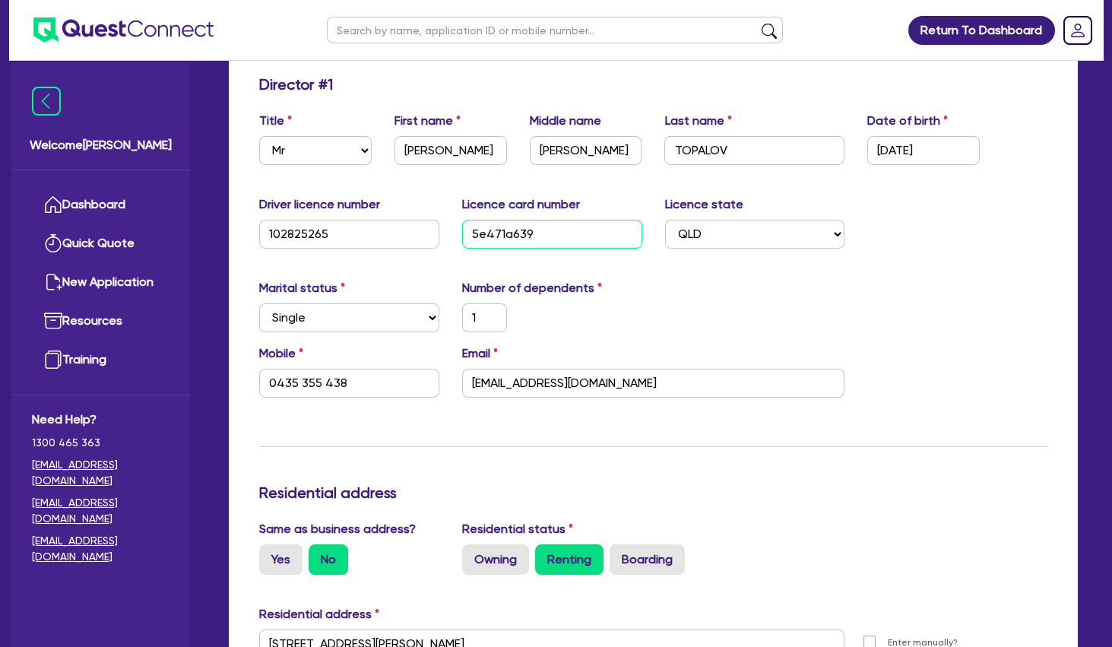
type input "0435 355 438"
type input "32,000"
type input "10,000"
type input "15,000"
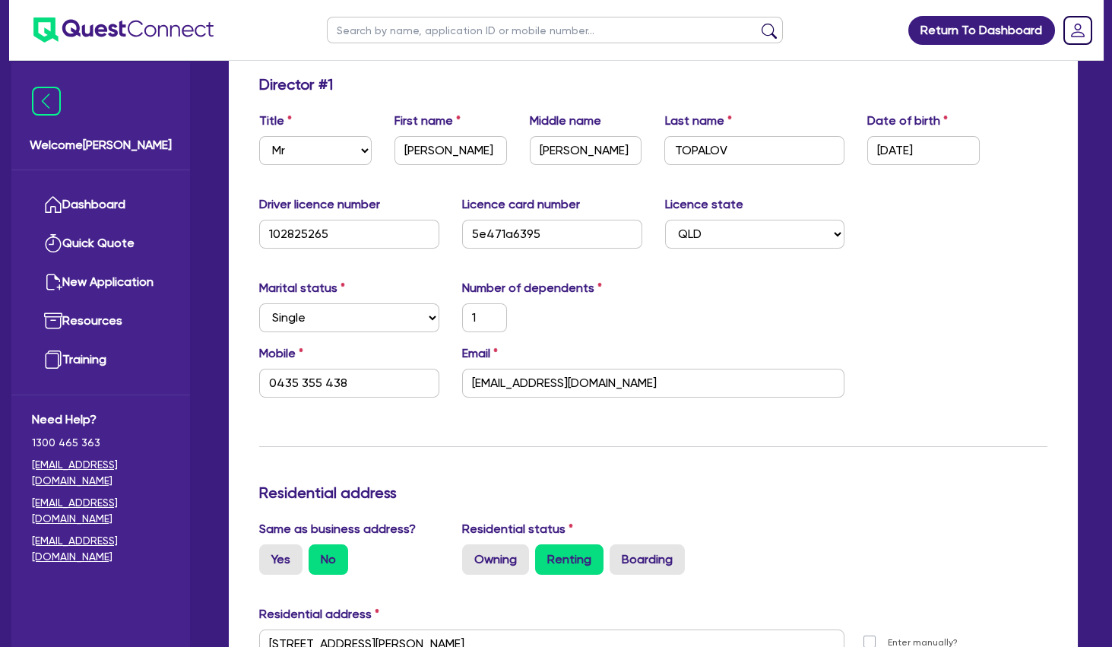
click at [773, 310] on div "Marital status Select [DEMOGRAPHIC_DATA] Married De Facto / Partner Number of d…" at bounding box center [653, 311] width 811 height 65
click at [489, 231] on input "5e471a6395" at bounding box center [552, 234] width 180 height 29
click at [510, 229] on input "5E471a6395" at bounding box center [552, 234] width 180 height 29
click at [923, 227] on div "Driver licence number [DRIVERS_LICENSE_NUMBER] Licence card number 5E471A6395 L…" at bounding box center [653, 227] width 811 height 65
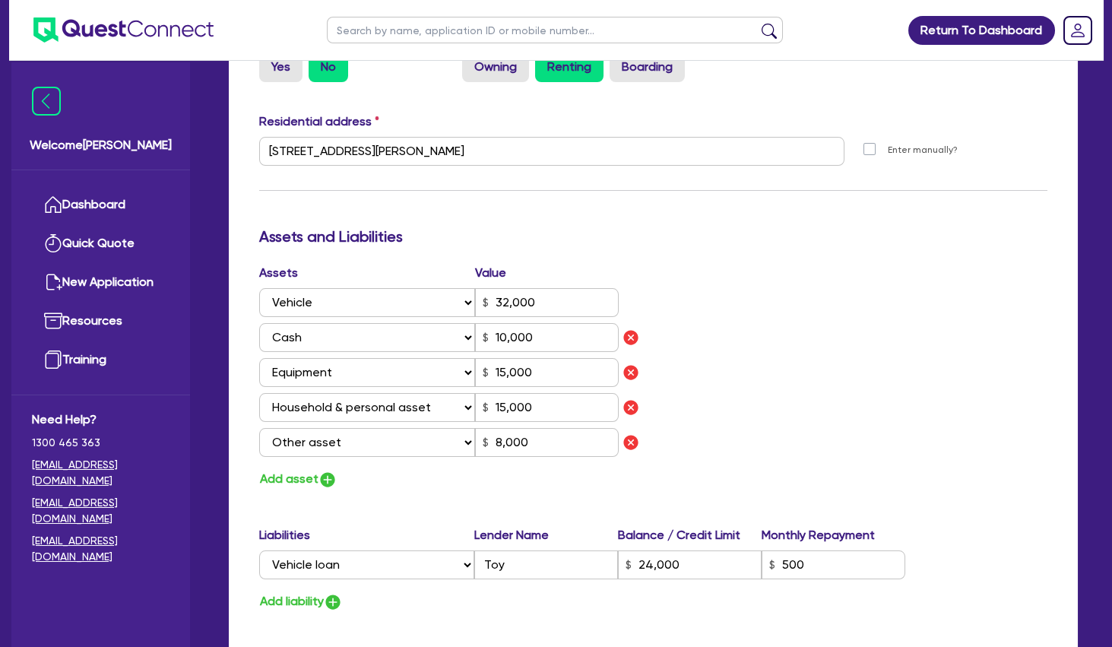
scroll to position [1265, 0]
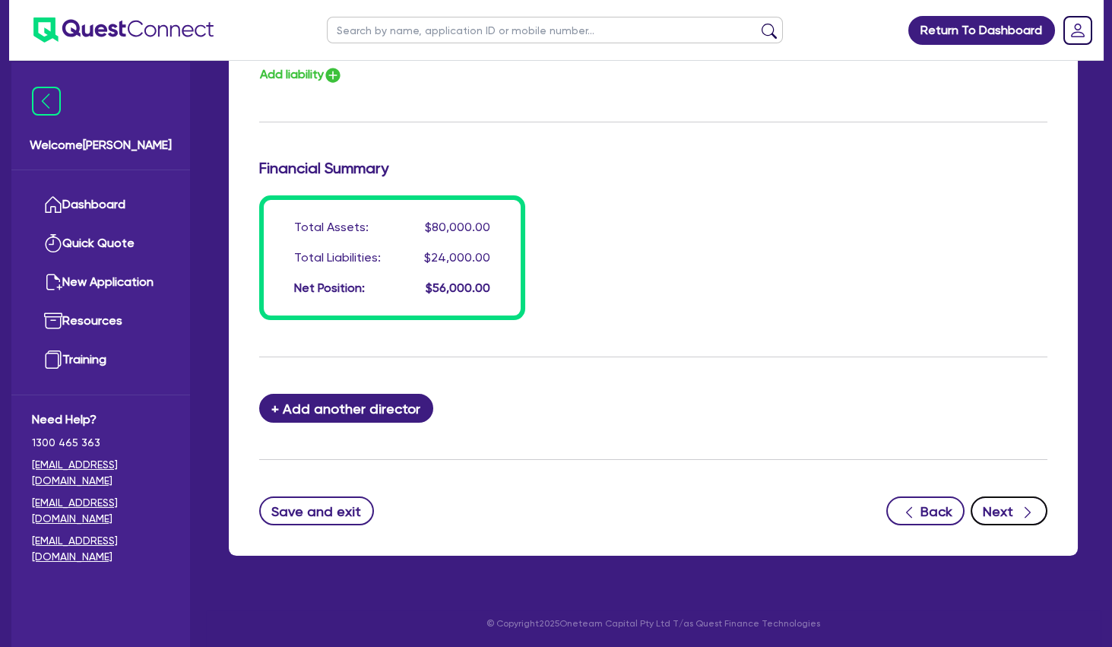
click at [1016, 505] on button "Next" at bounding box center [1009, 510] width 77 height 29
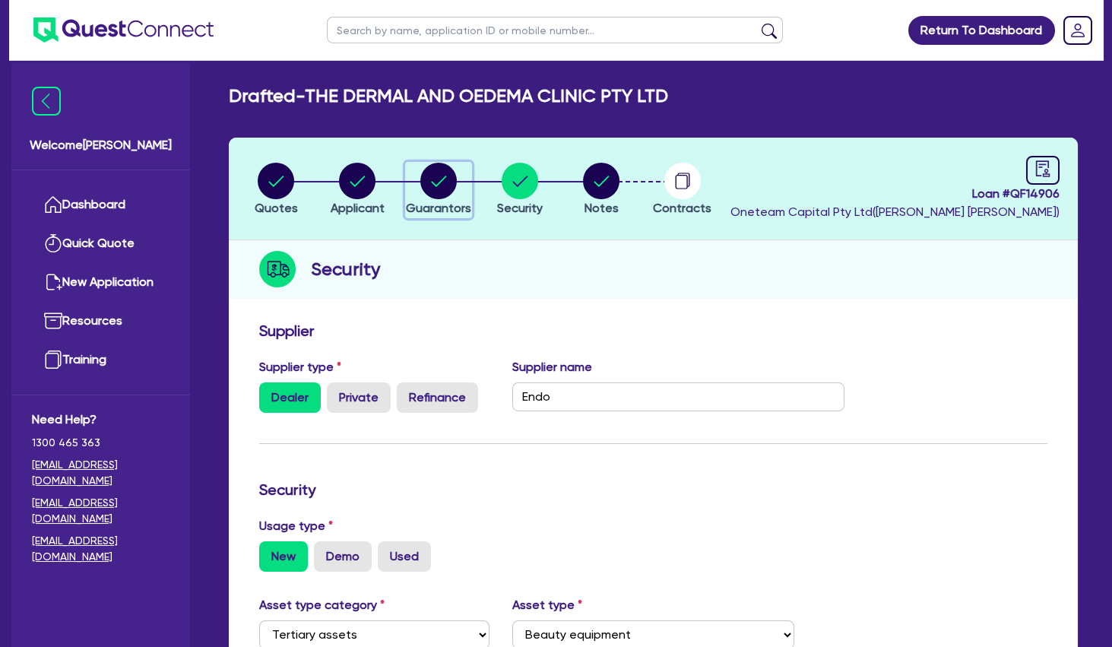
click at [445, 182] on circle "button" at bounding box center [438, 181] width 36 height 36
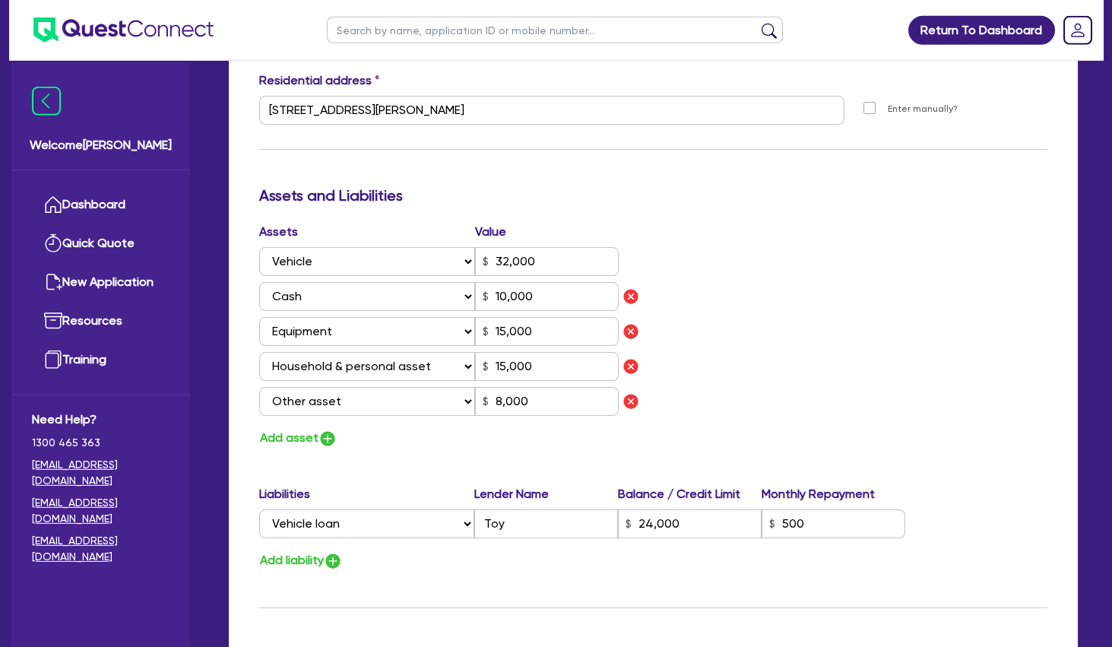
scroll to position [821, 0]
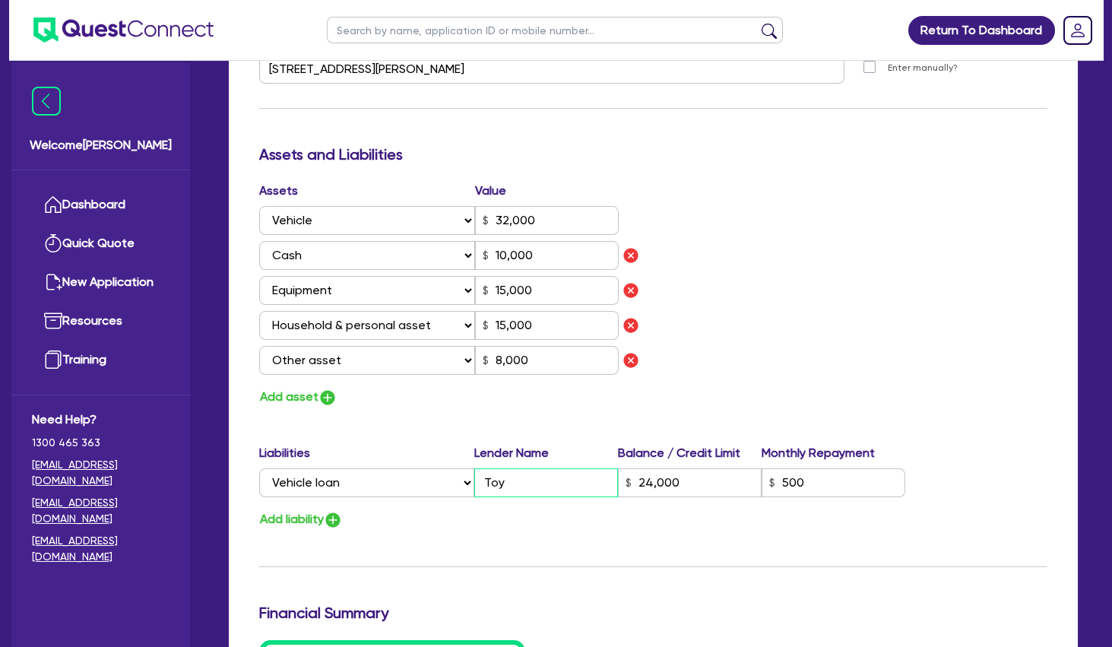
click at [587, 489] on input "Toy" at bounding box center [546, 482] width 144 height 29
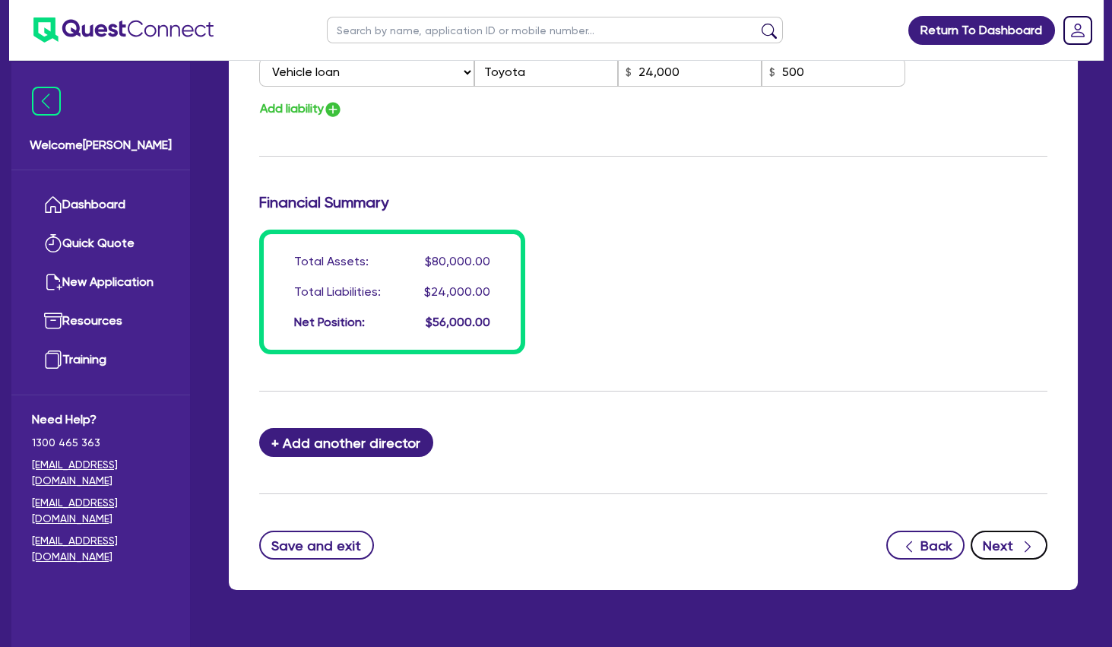
click at [997, 548] on button "Next" at bounding box center [1009, 544] width 77 height 29
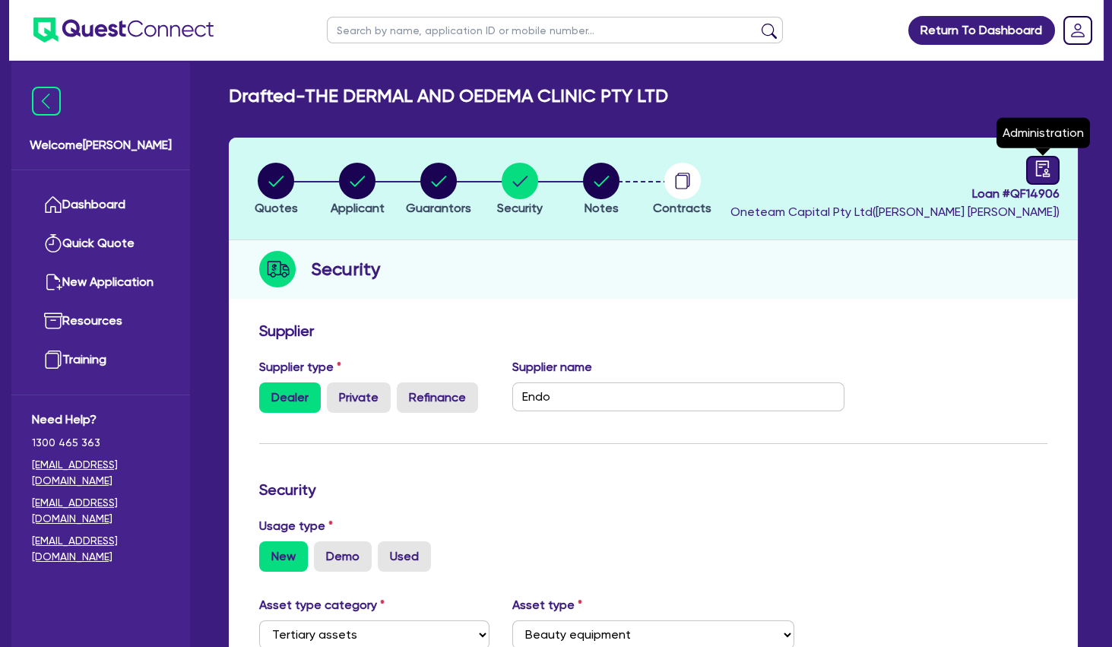
click at [1050, 173] on icon "audit" at bounding box center [1042, 168] width 17 height 17
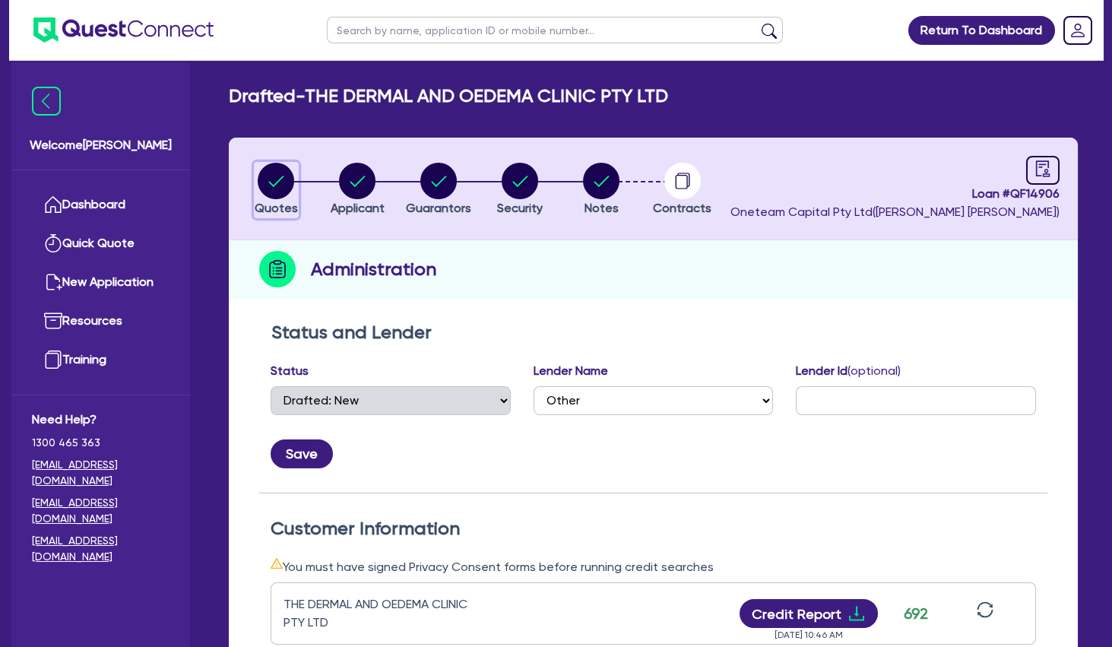
click at [262, 180] on circle "button" at bounding box center [276, 181] width 36 height 36
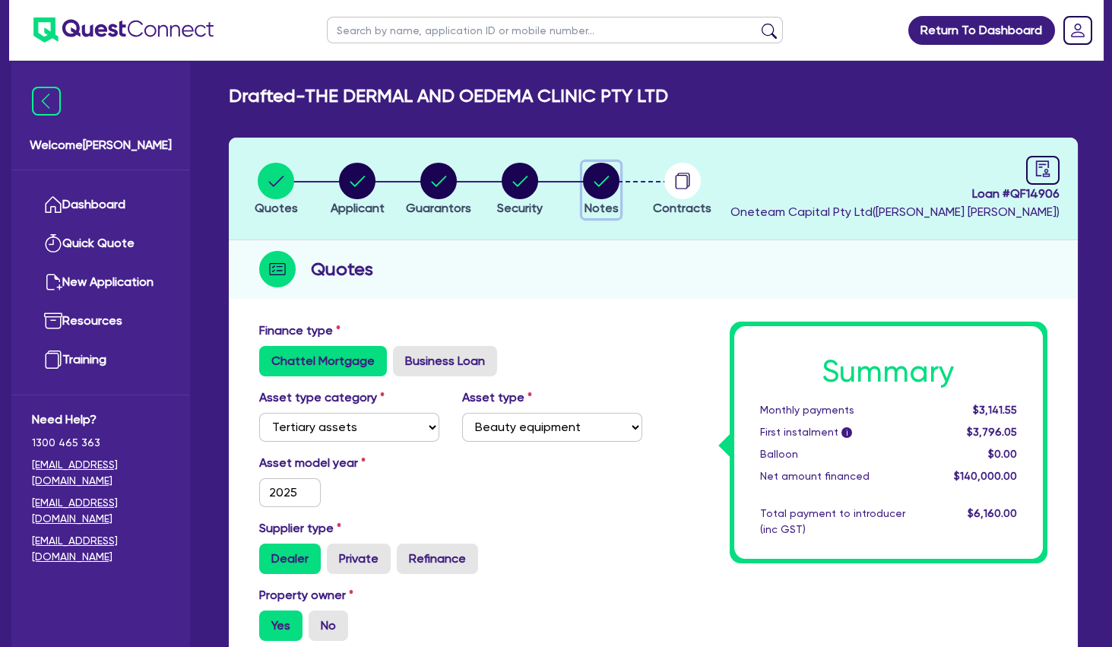
click at [602, 187] on circle "button" at bounding box center [601, 181] width 36 height 36
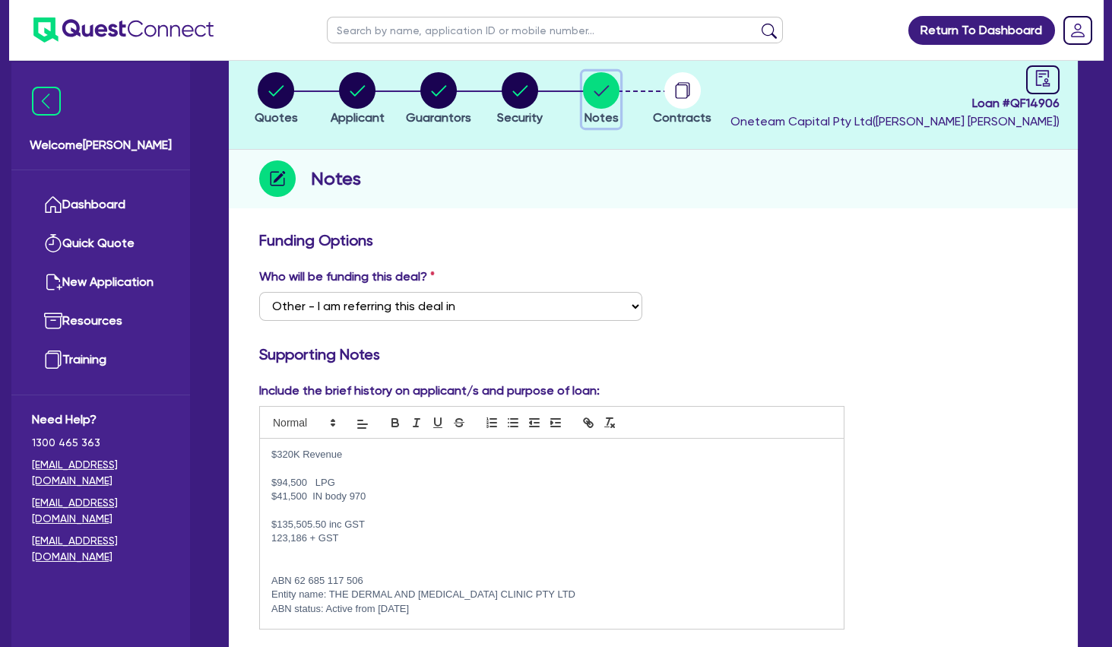
scroll to position [164, 0]
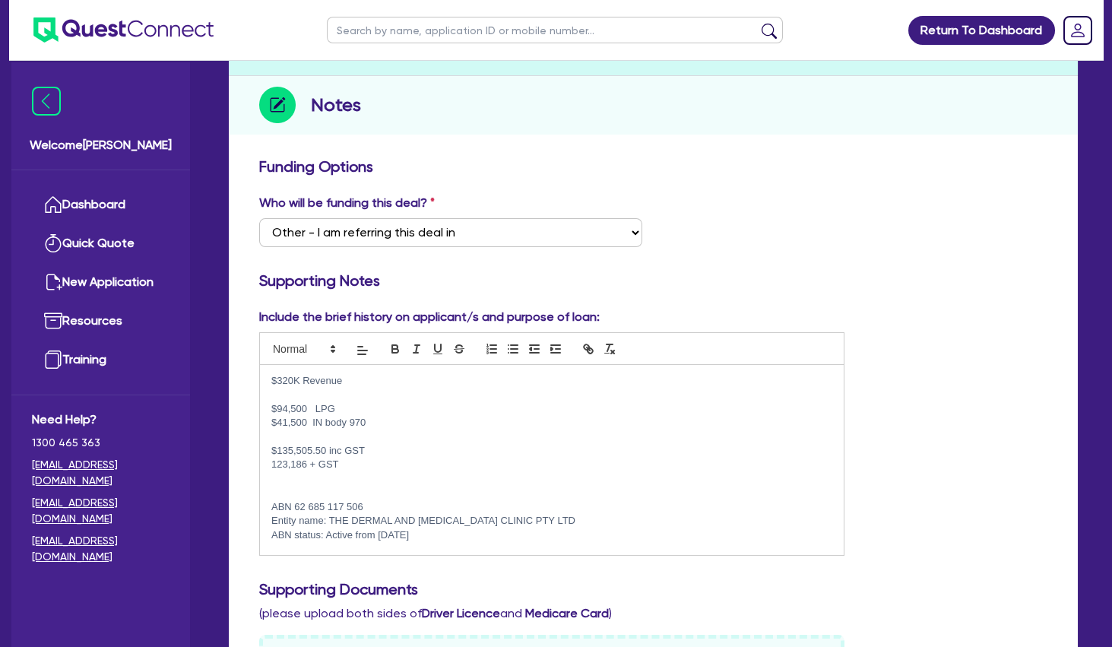
click at [356, 405] on p "$94,500 LPG" at bounding box center [551, 409] width 561 height 14
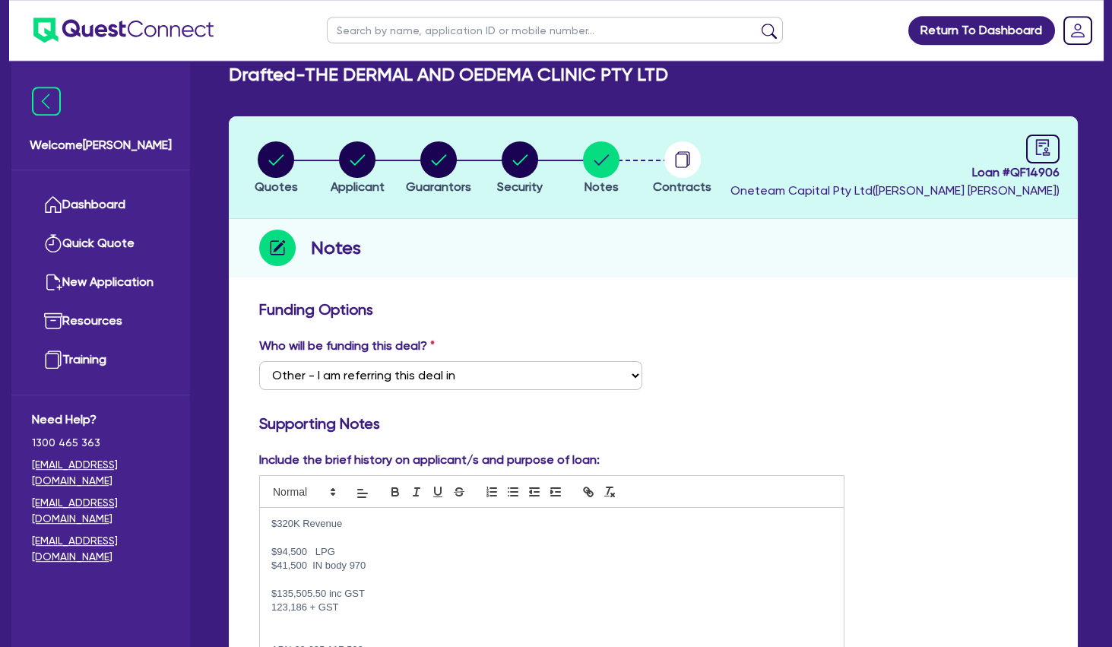
scroll to position [0, 0]
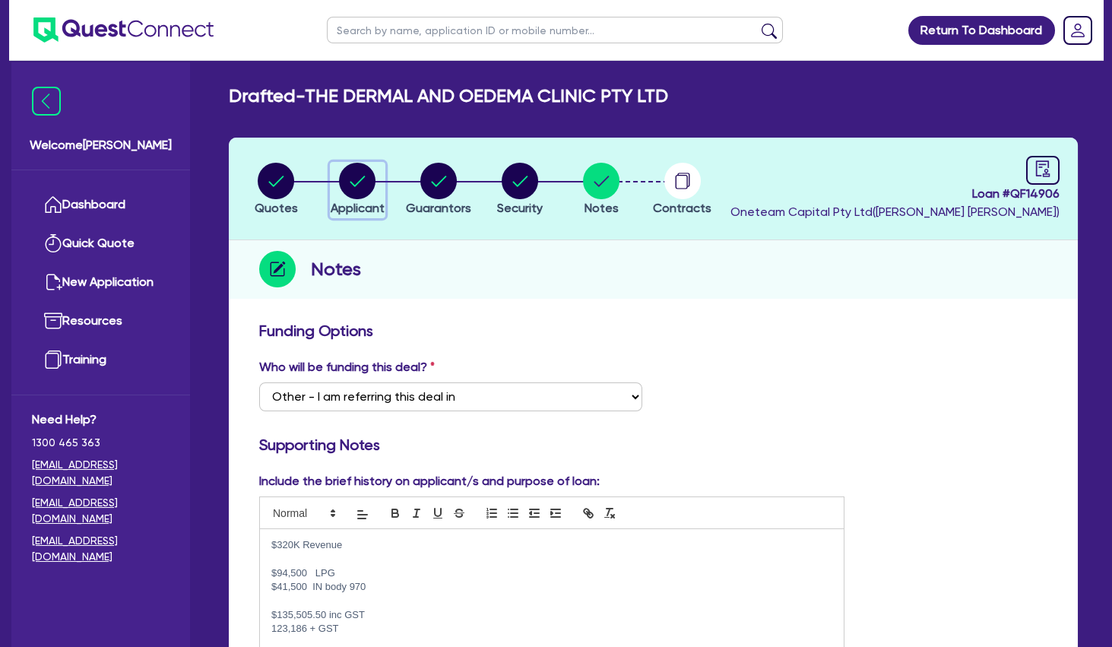
click at [359, 187] on circle "button" at bounding box center [357, 181] width 36 height 36
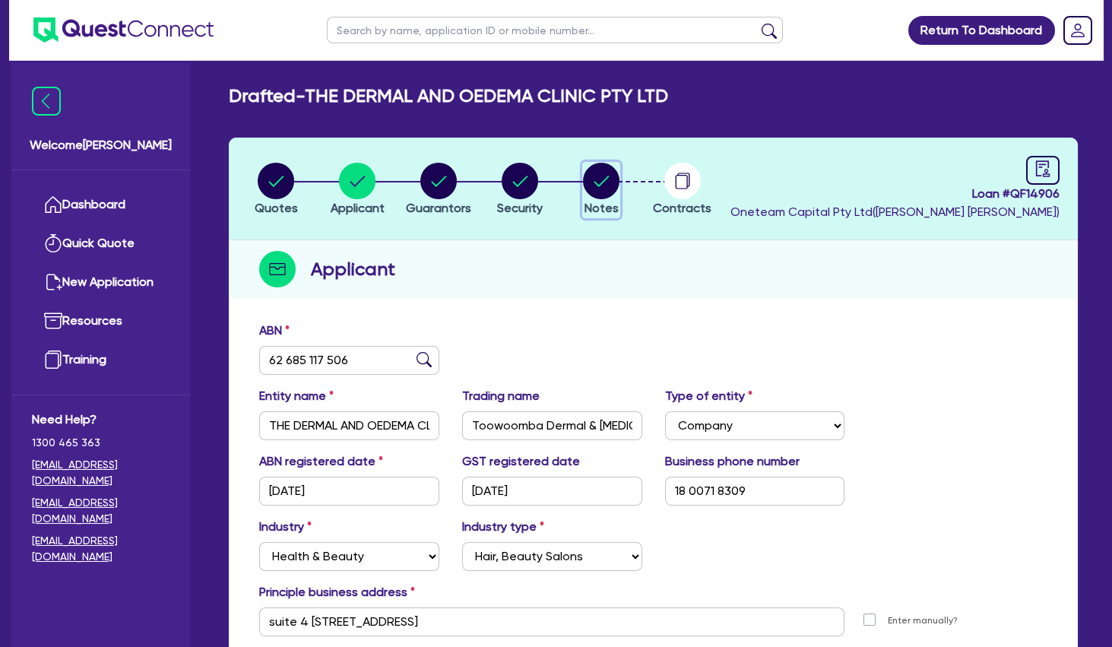
click at [601, 174] on circle "button" at bounding box center [601, 181] width 36 height 36
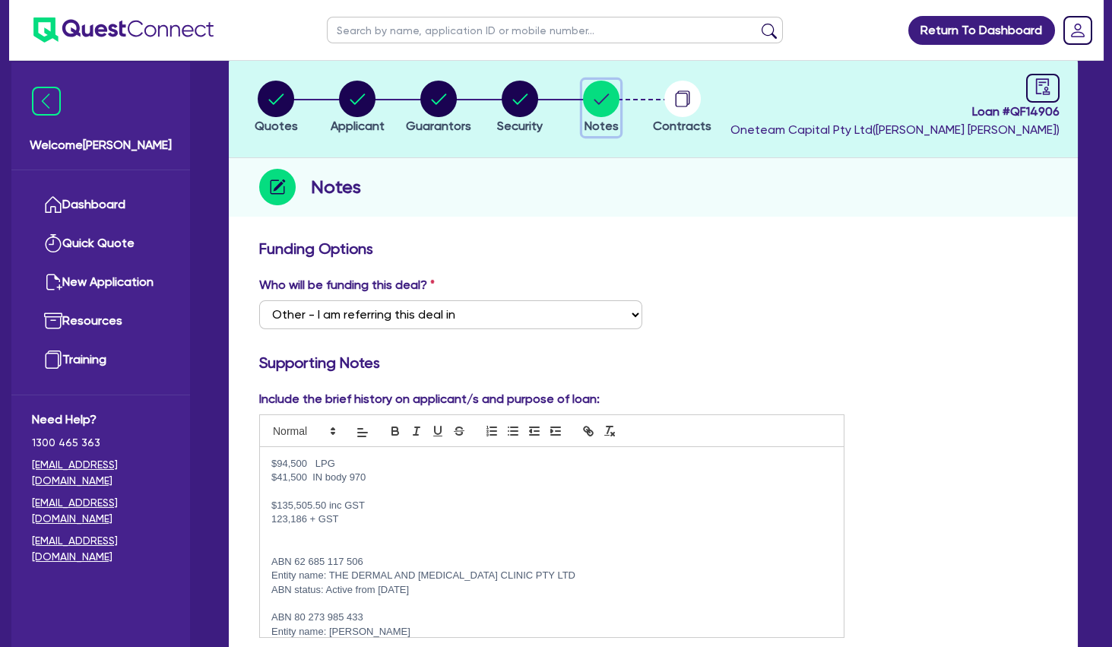
scroll to position [52, 0]
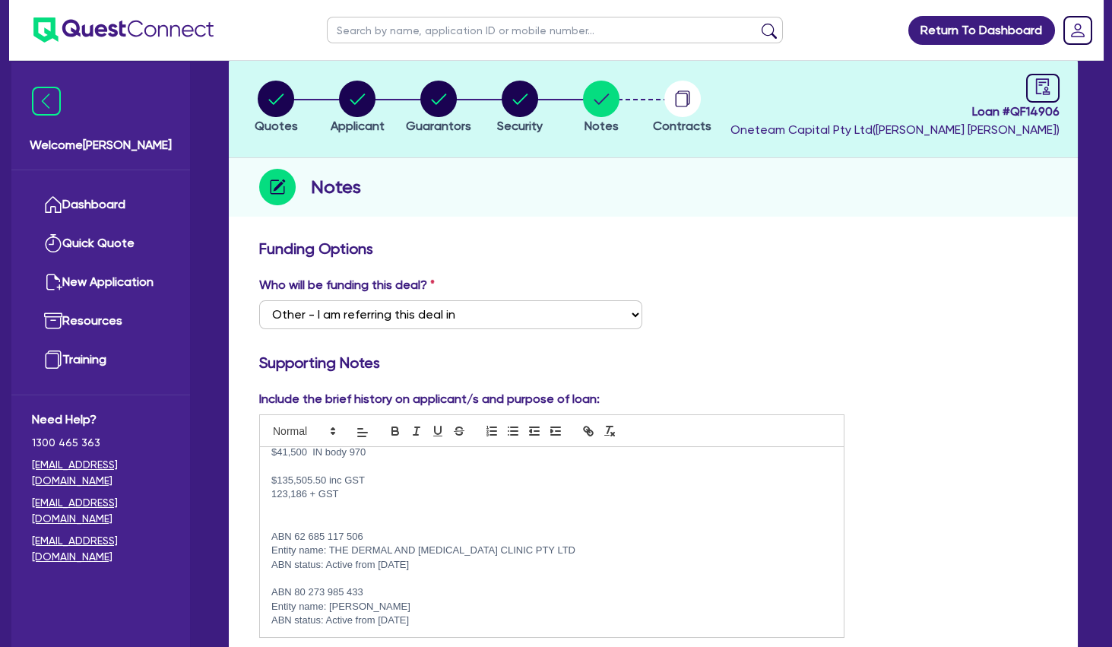
click at [487, 622] on p "ABN status: Active from [DATE]" at bounding box center [551, 620] width 561 height 14
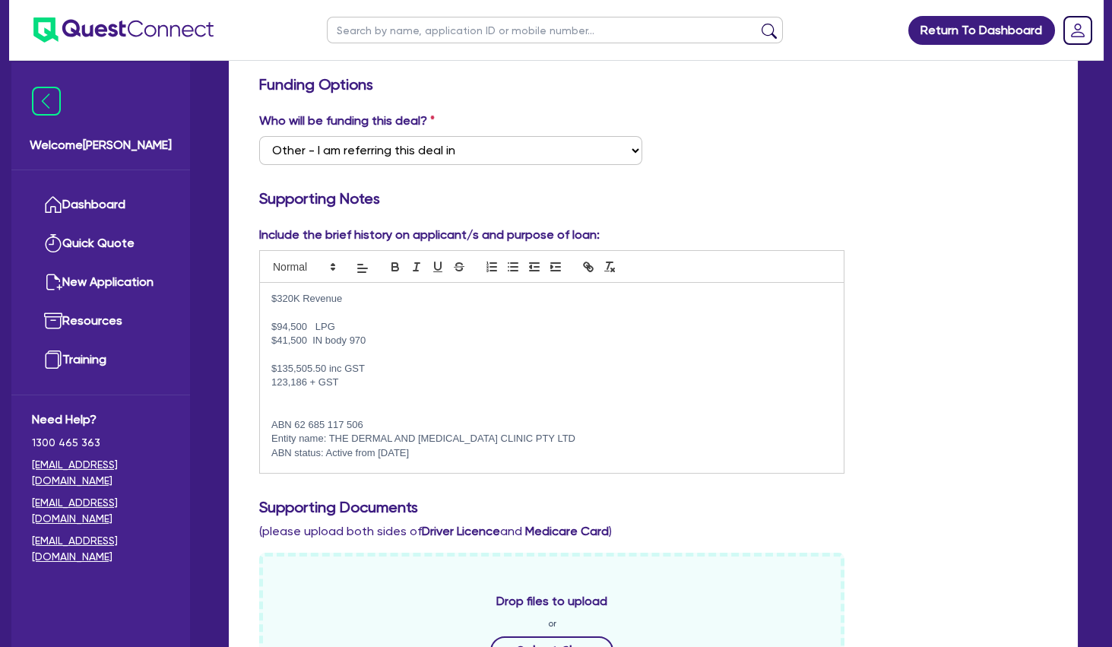
scroll to position [0, 0]
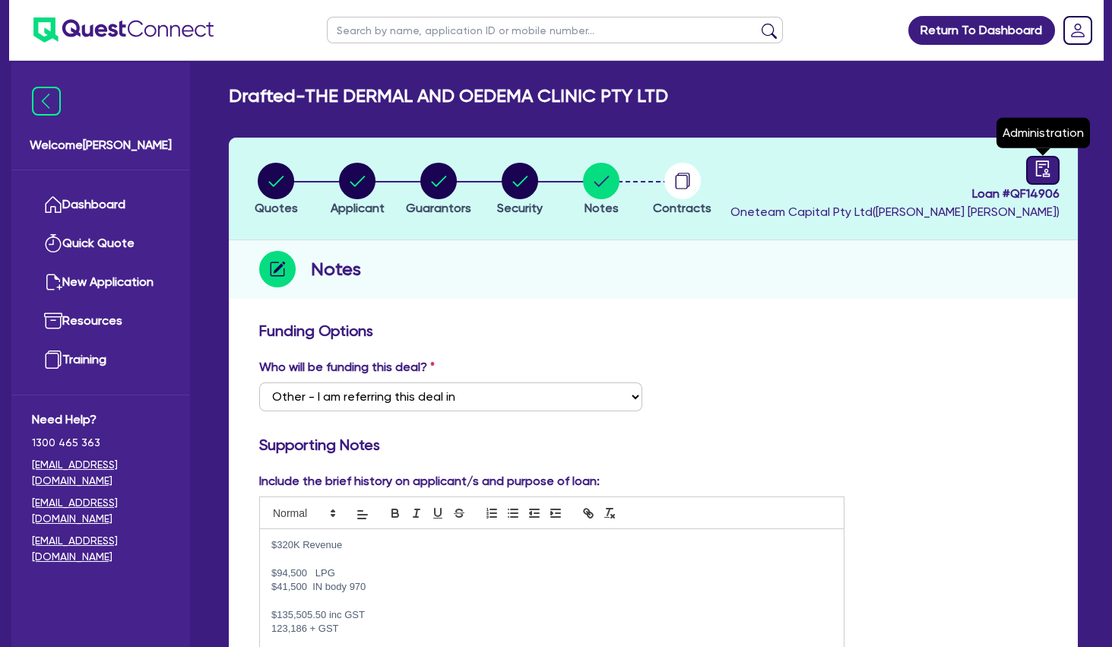
click at [1030, 175] on link at bounding box center [1042, 170] width 33 height 29
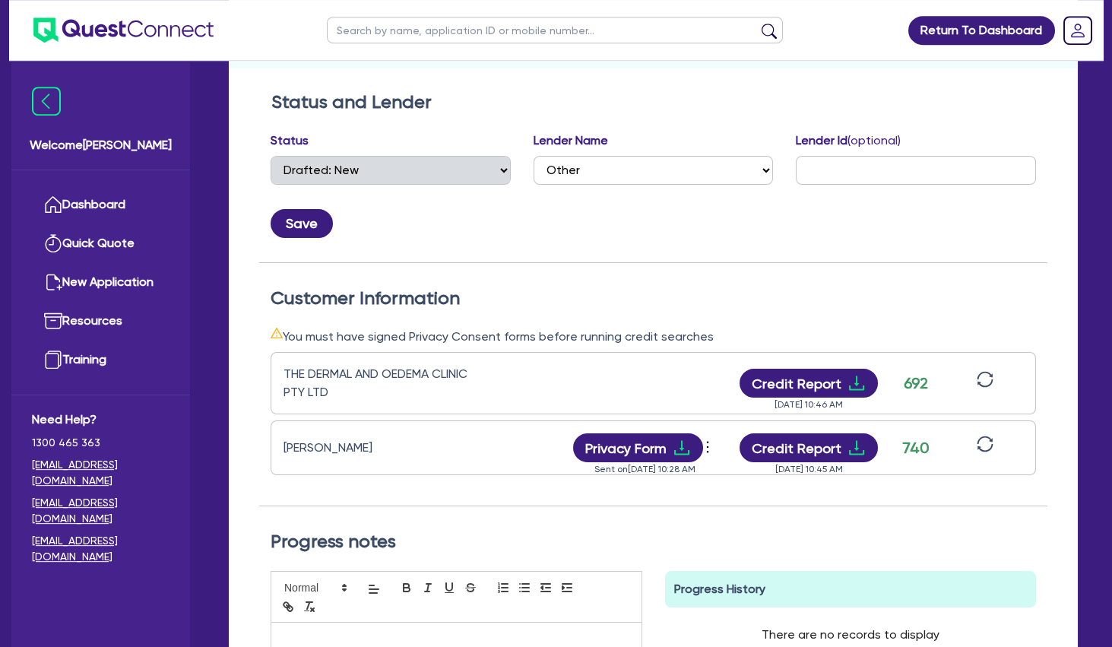
scroll to position [246, 0]
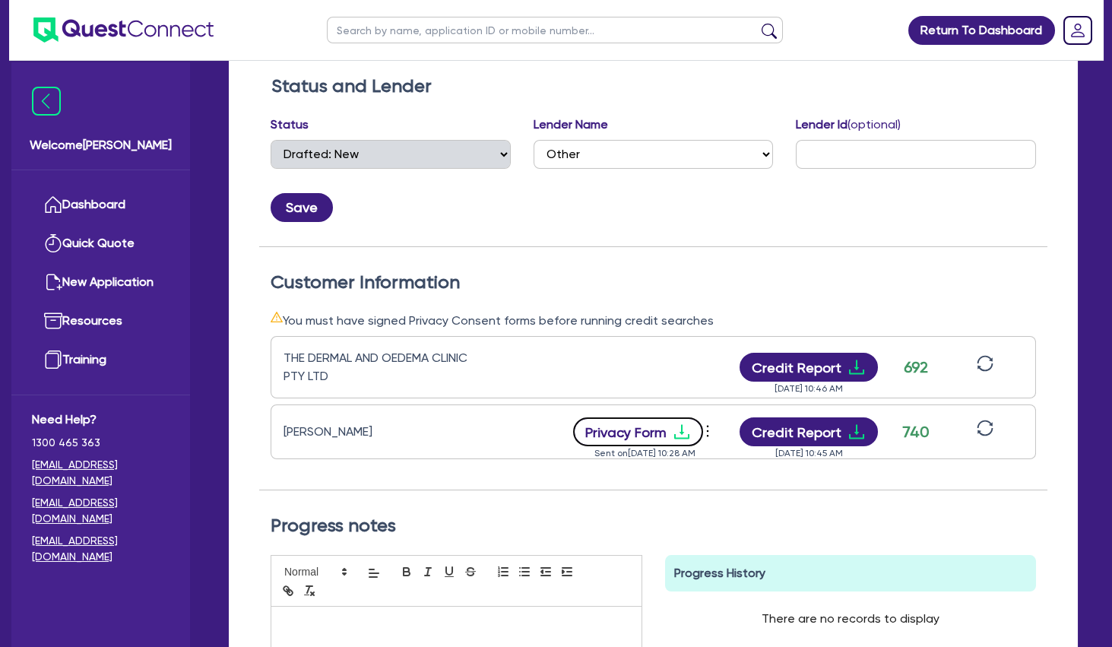
click at [673, 442] on button "Privacy Form" at bounding box center [638, 431] width 131 height 29
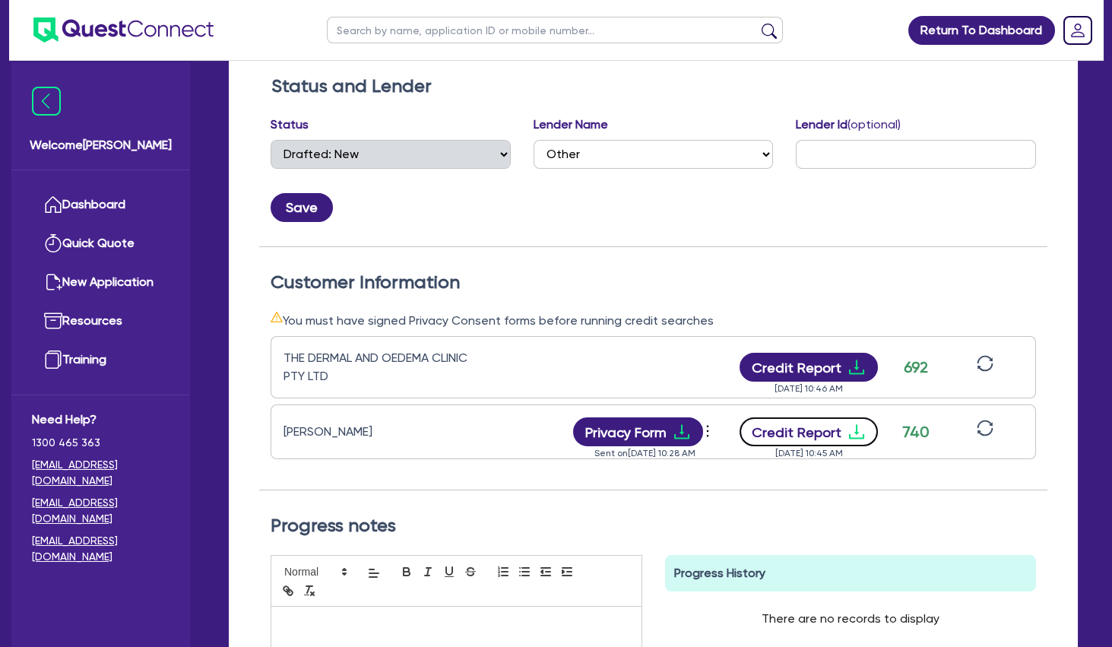
click at [843, 439] on button "Credit Report" at bounding box center [808, 431] width 139 height 29
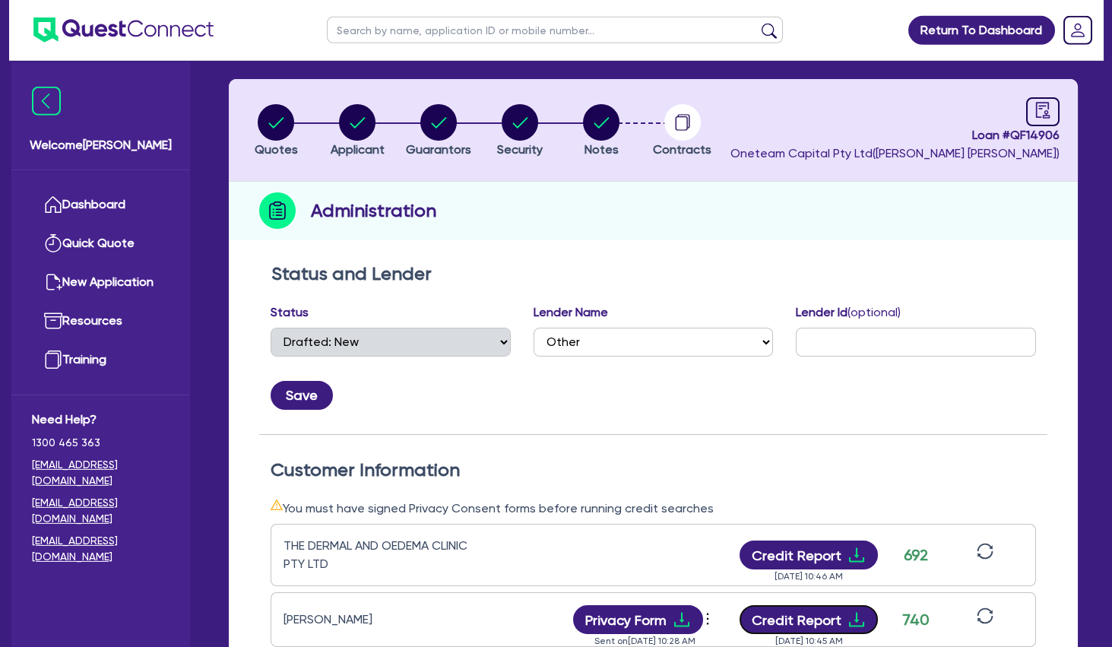
scroll to position [0, 0]
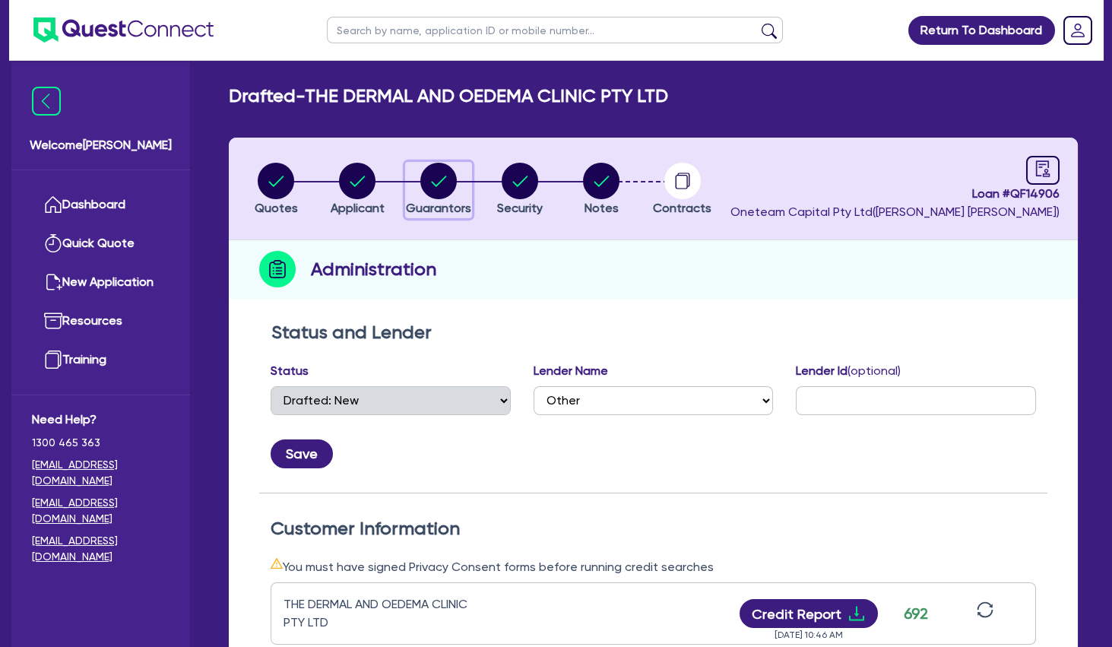
click at [427, 181] on circle "button" at bounding box center [438, 181] width 36 height 36
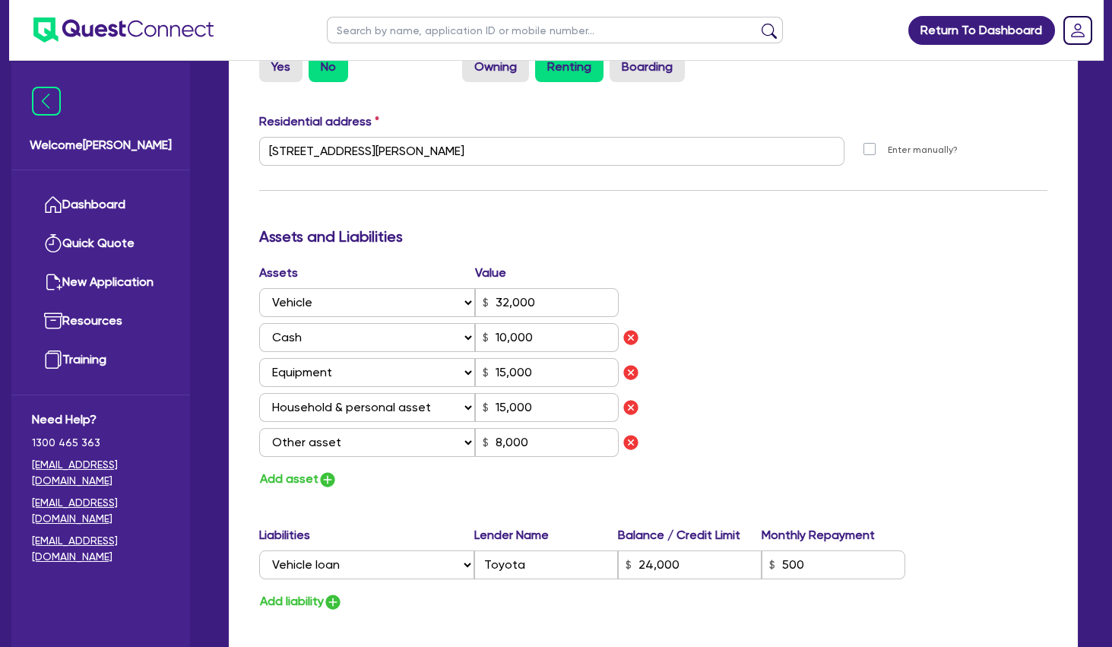
scroll to position [985, 0]
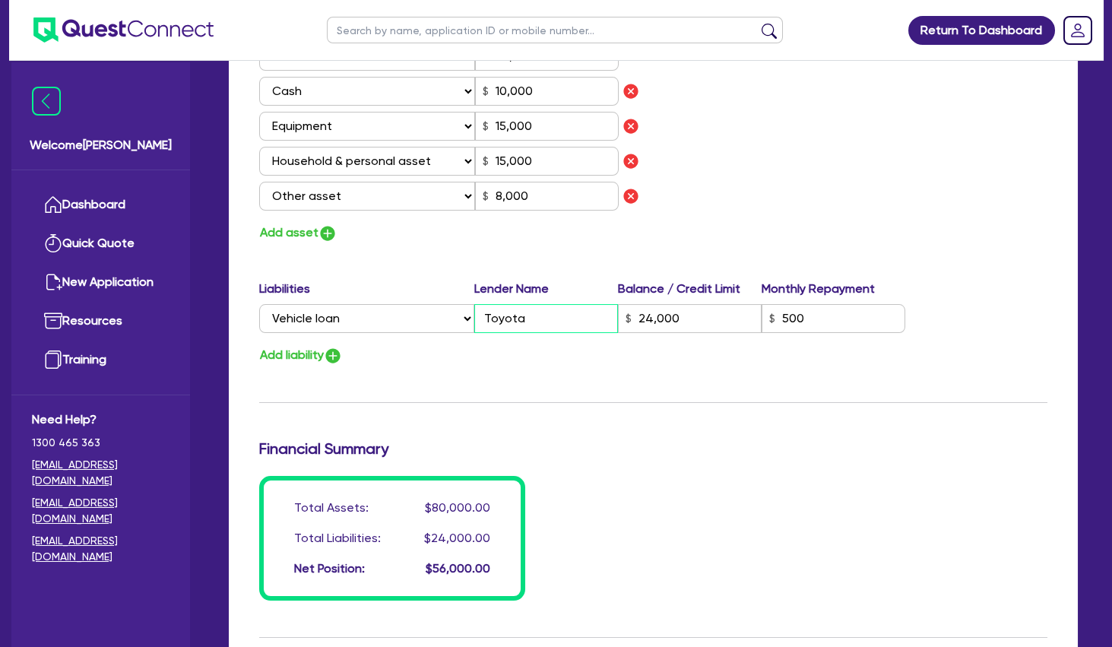
drag, startPoint x: 556, startPoint y: 309, endPoint x: 451, endPoint y: 312, distance: 104.9
click at [474, 311] on input "Toyota" at bounding box center [546, 318] width 144 height 29
paste input "SUBARU"
drag, startPoint x: 524, startPoint y: 378, endPoint x: 568, endPoint y: 374, distance: 45.0
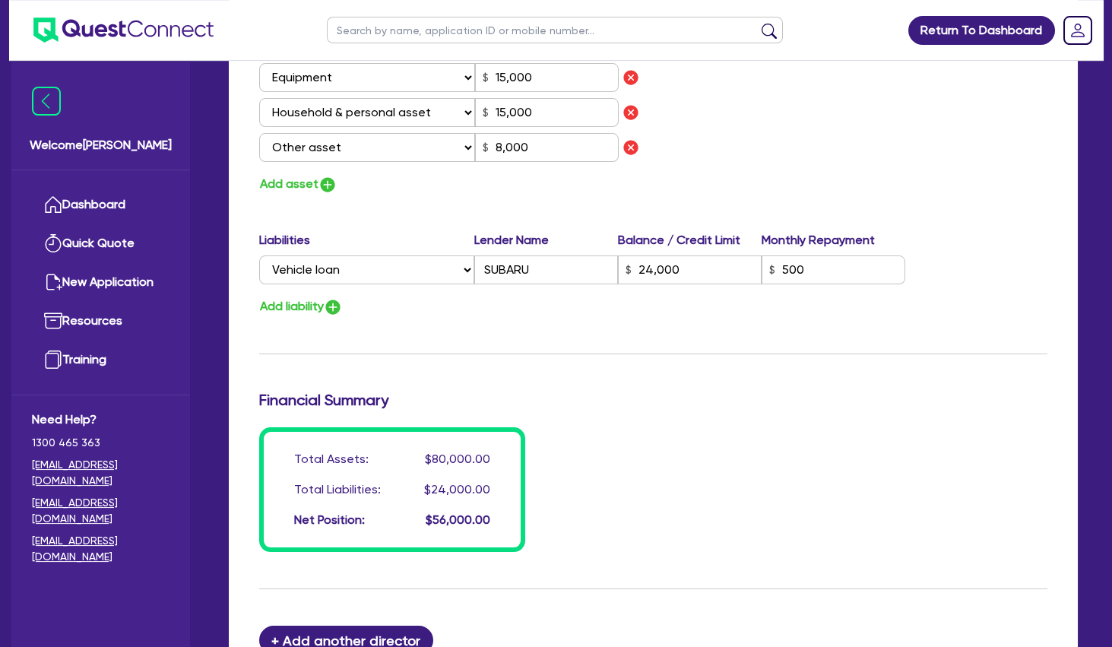
scroll to position [1265, 0]
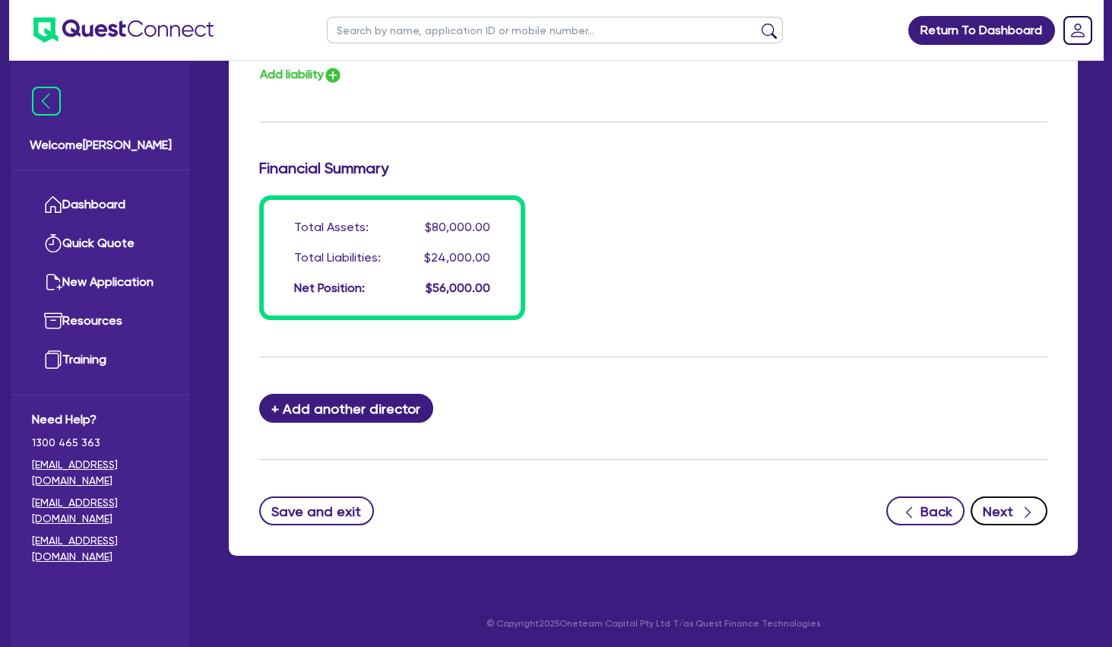
click at [1004, 505] on button "Next" at bounding box center [1009, 510] width 77 height 29
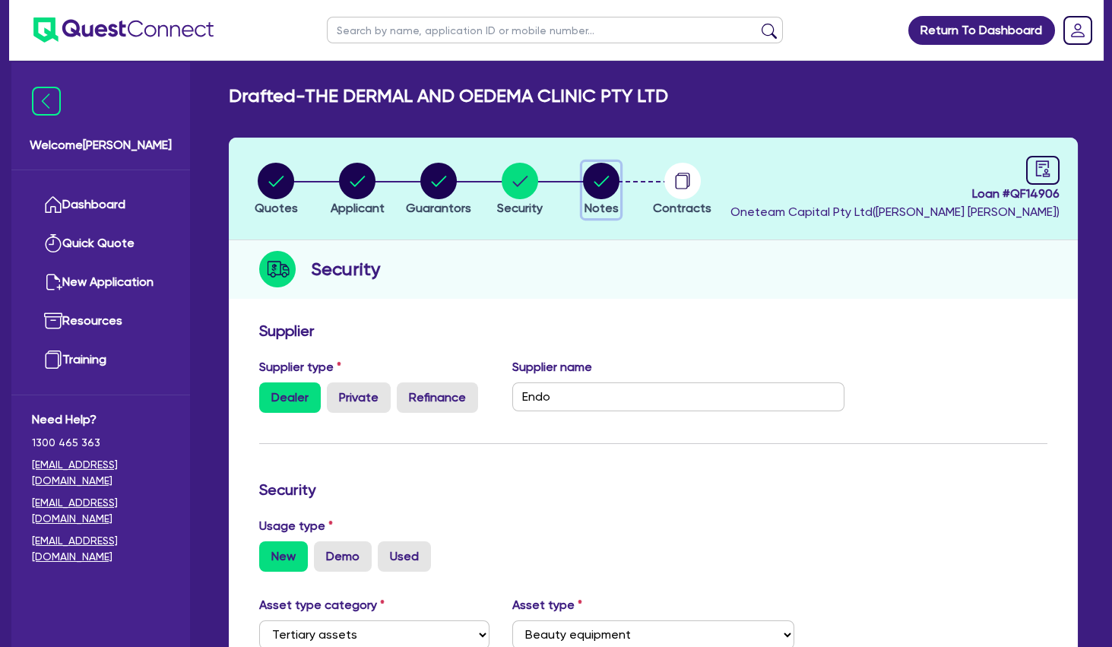
click at [598, 182] on circle "button" at bounding box center [601, 181] width 36 height 36
